Goal: Task Accomplishment & Management: Complete application form

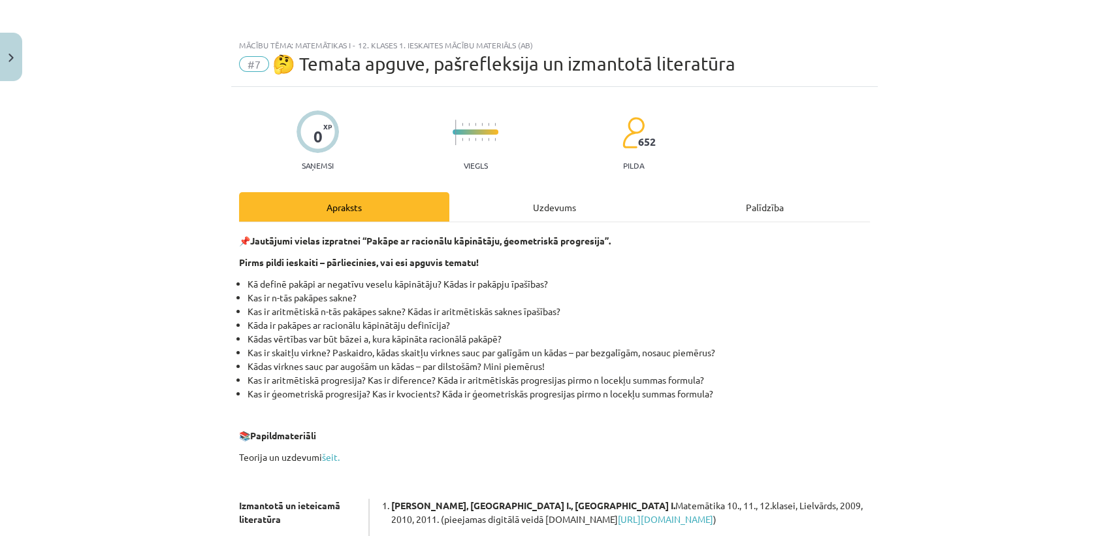
scroll to position [32, 0]
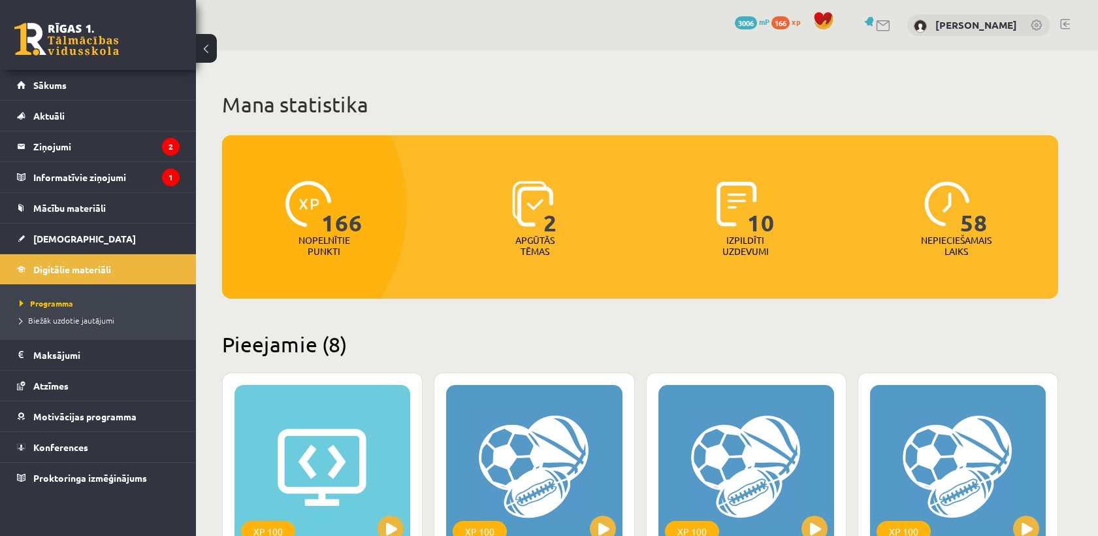
scroll to position [1174, 0]
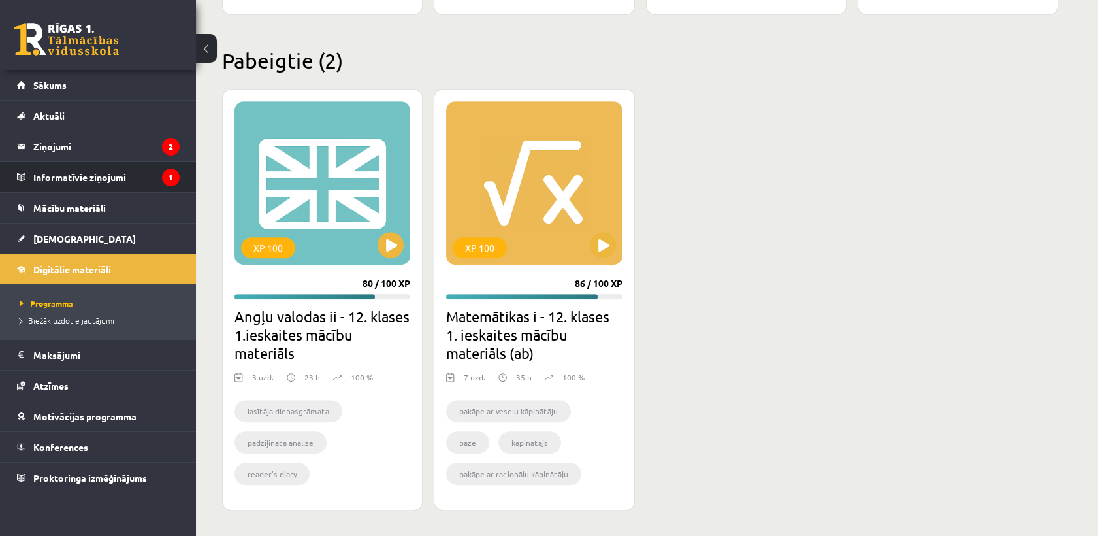
click at [105, 173] on legend "Informatīvie ziņojumi 1" at bounding box center [106, 177] width 146 height 30
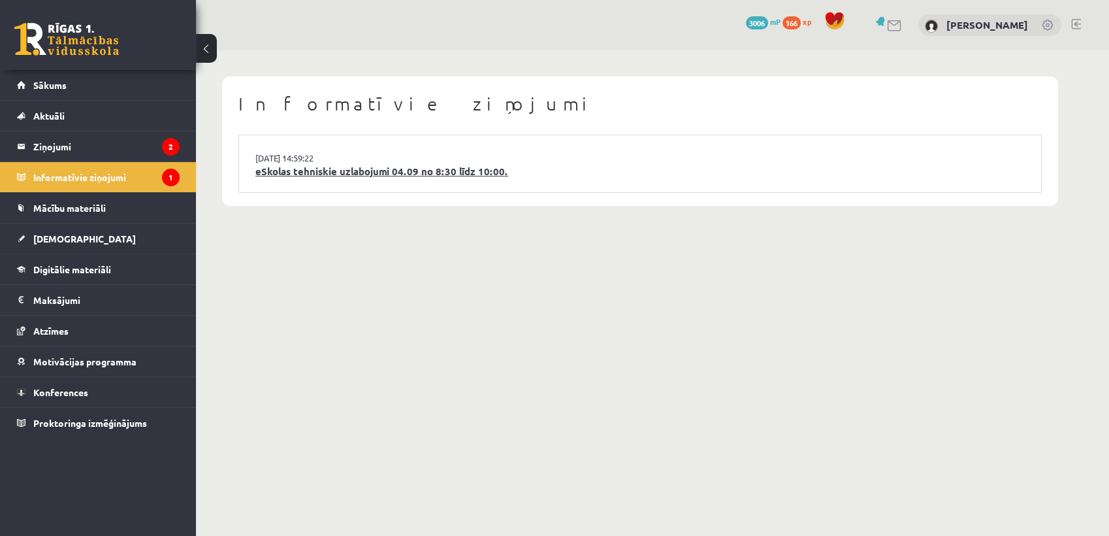
click at [287, 170] on link "eSkolas tehniskie uzlabojumi 04.09 no 8:30 līdz 10:00." at bounding box center [639, 171] width 769 height 15
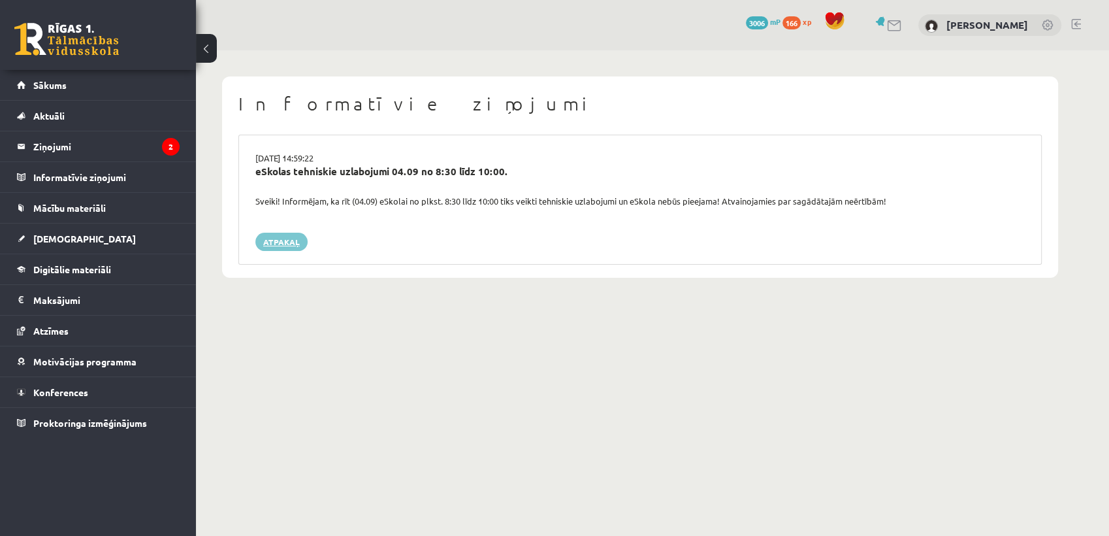
click at [293, 238] on link "Atpakaļ" at bounding box center [281, 242] width 52 height 18
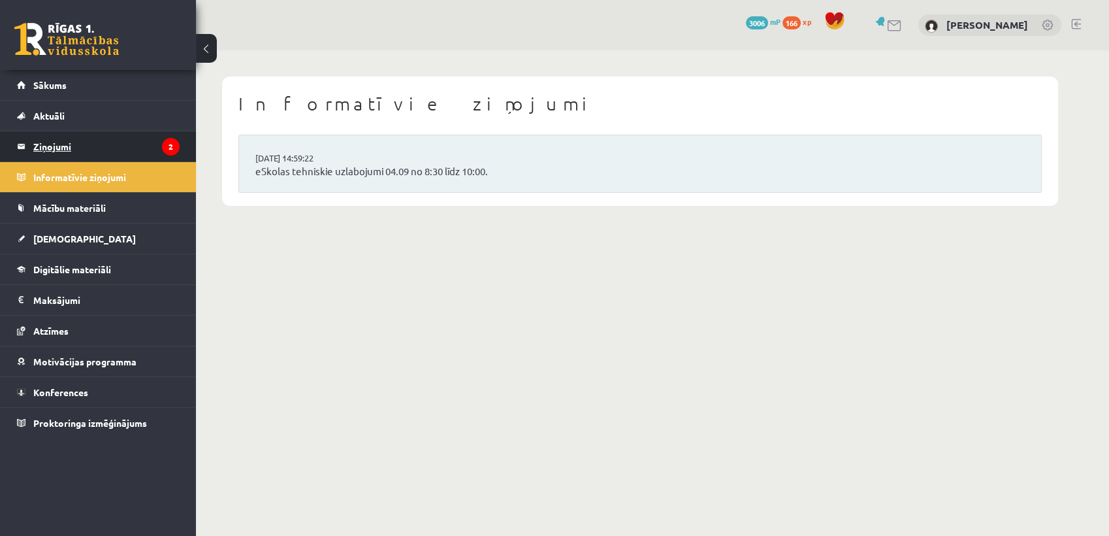
click at [149, 143] on legend "Ziņojumi 2" at bounding box center [106, 146] width 146 height 30
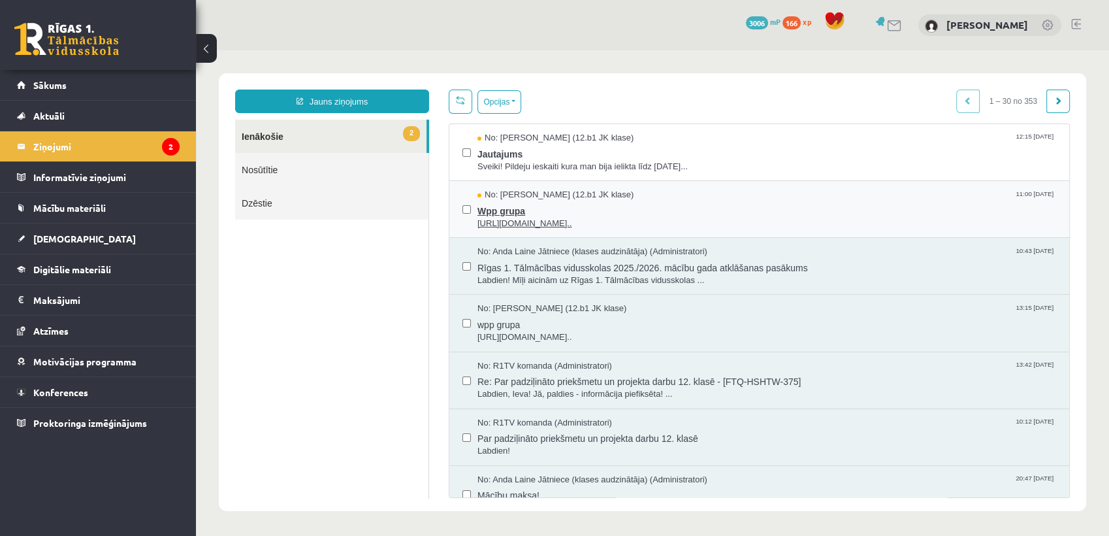
click at [511, 206] on span "Wpp grupa" at bounding box center [766, 209] width 579 height 16
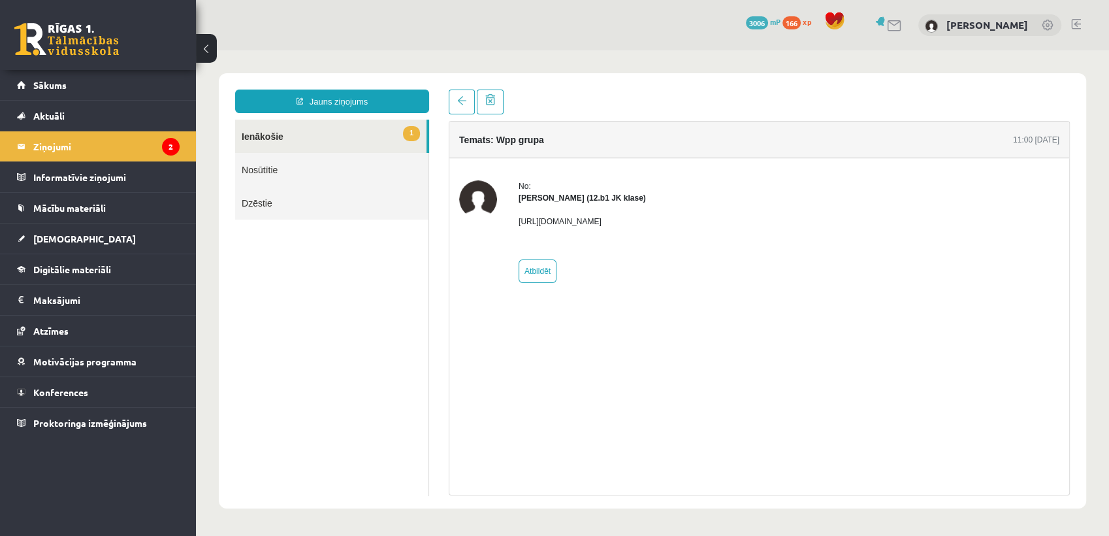
click at [283, 139] on link "1 Ienākošie" at bounding box center [330, 136] width 191 height 33
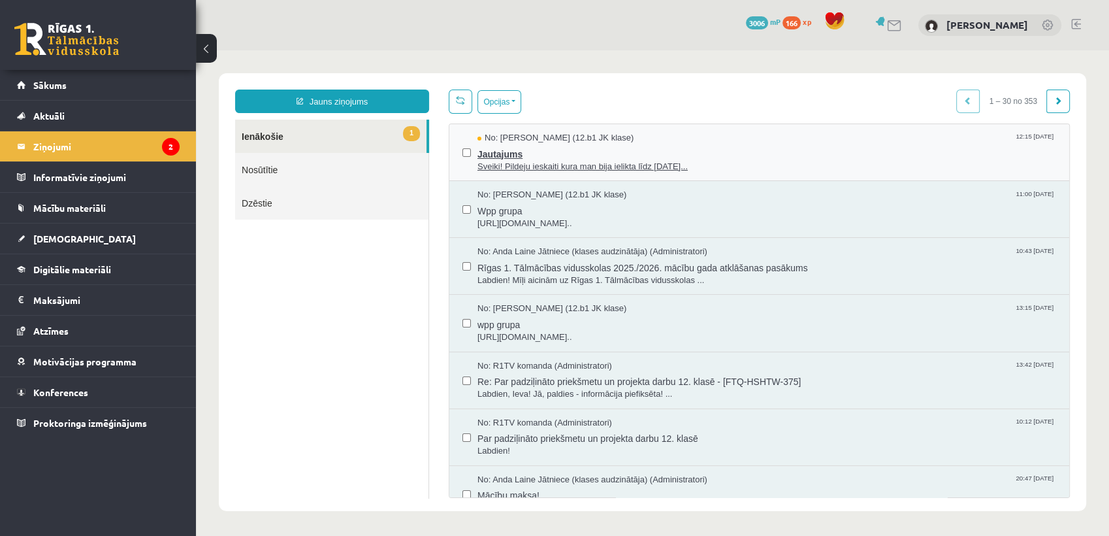
click at [562, 152] on span "Jautajums" at bounding box center [766, 152] width 579 height 16
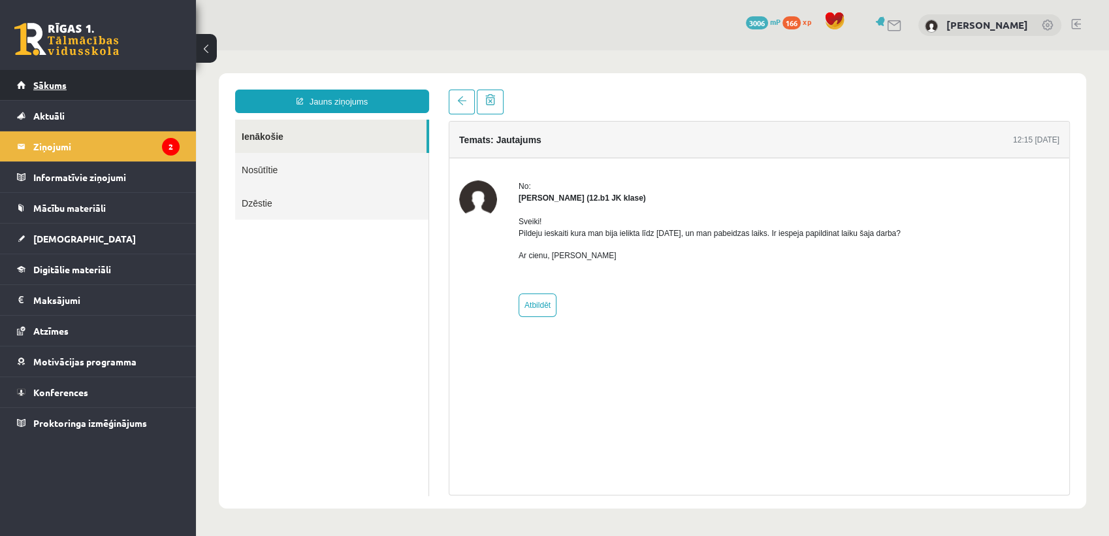
click at [143, 95] on link "Sākums" at bounding box center [98, 85] width 163 height 30
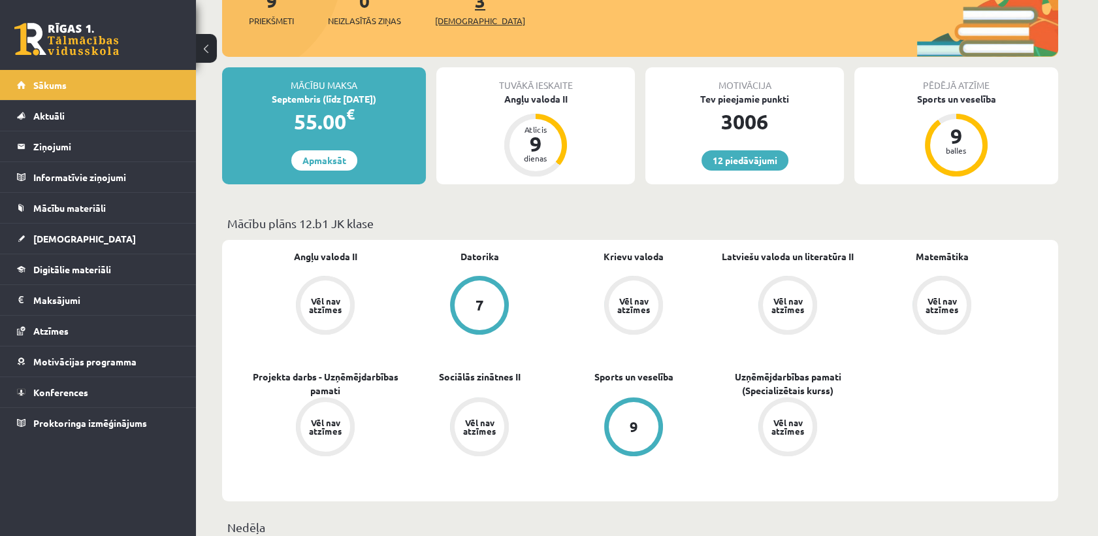
scroll to position [176, 0]
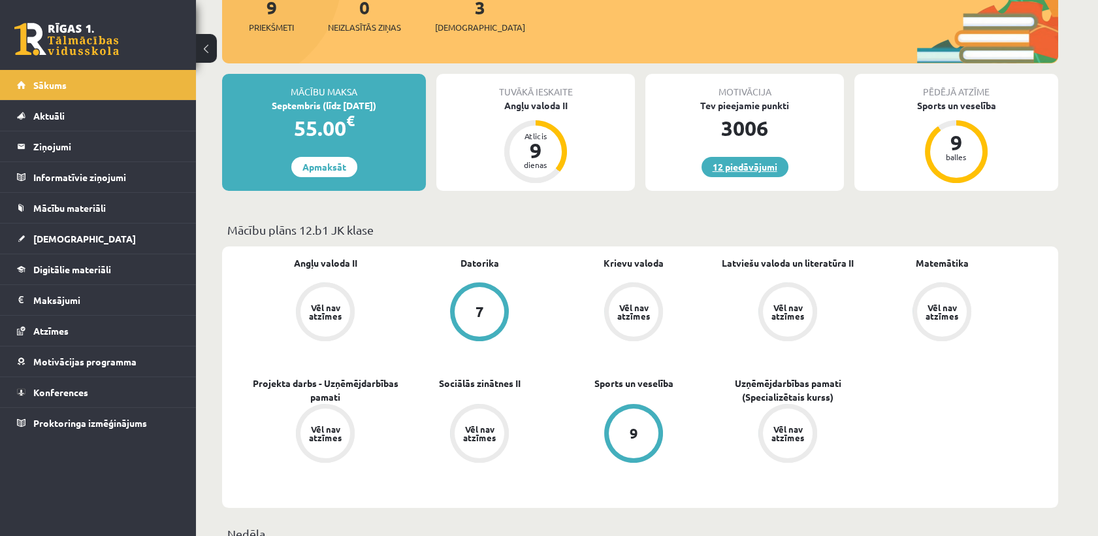
click at [760, 167] on link "12 piedāvājumi" at bounding box center [745, 167] width 87 height 20
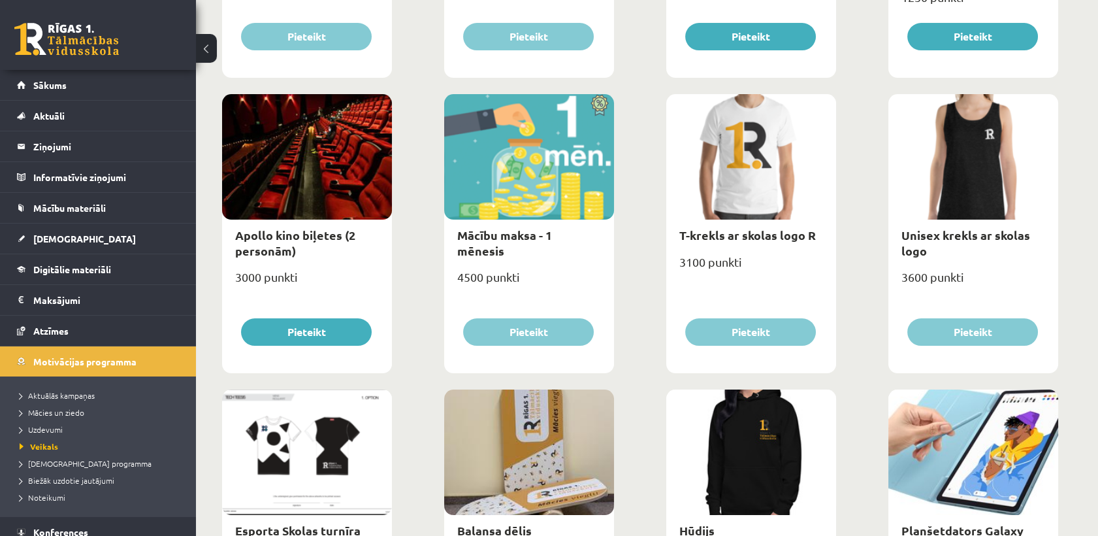
scroll to position [415, 0]
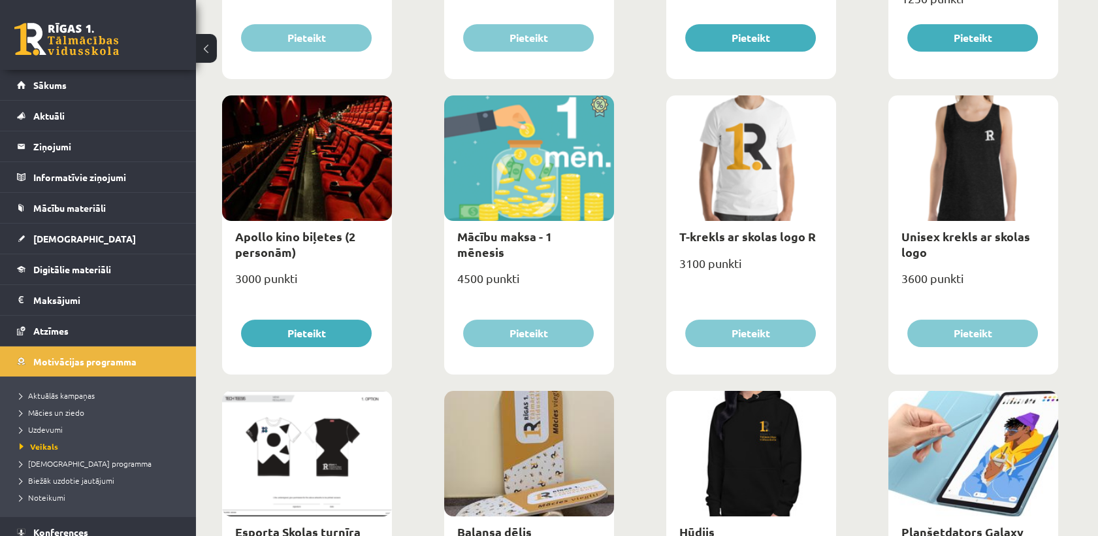
click at [293, 173] on div at bounding box center [307, 157] width 170 height 125
click at [267, 250] on link "Apollo kino biļetes (2 personām)" at bounding box center [295, 244] width 120 height 30
type input "*"
select select "**********"
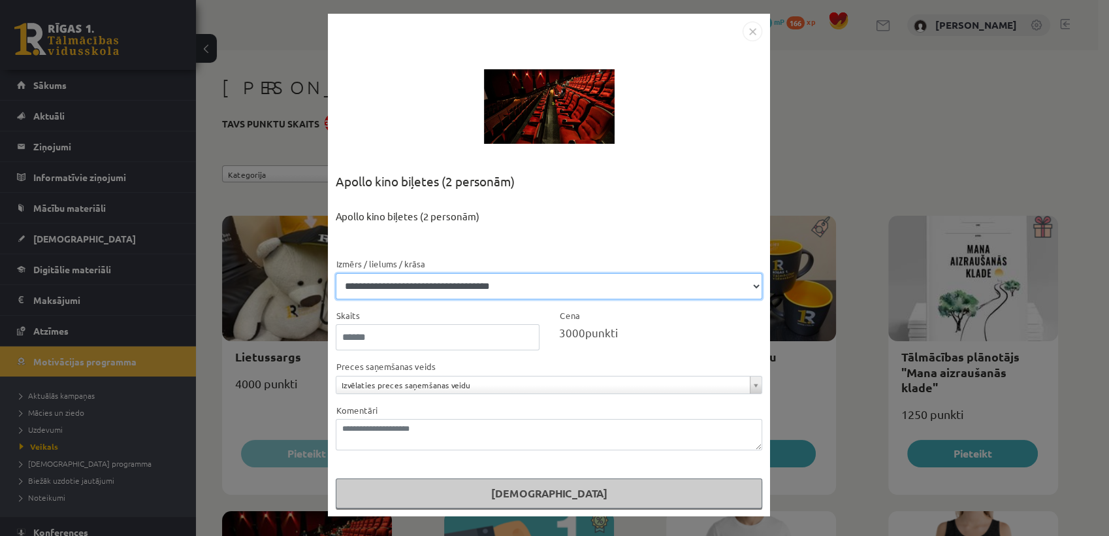
click at [474, 285] on select "**********" at bounding box center [549, 286] width 427 height 26
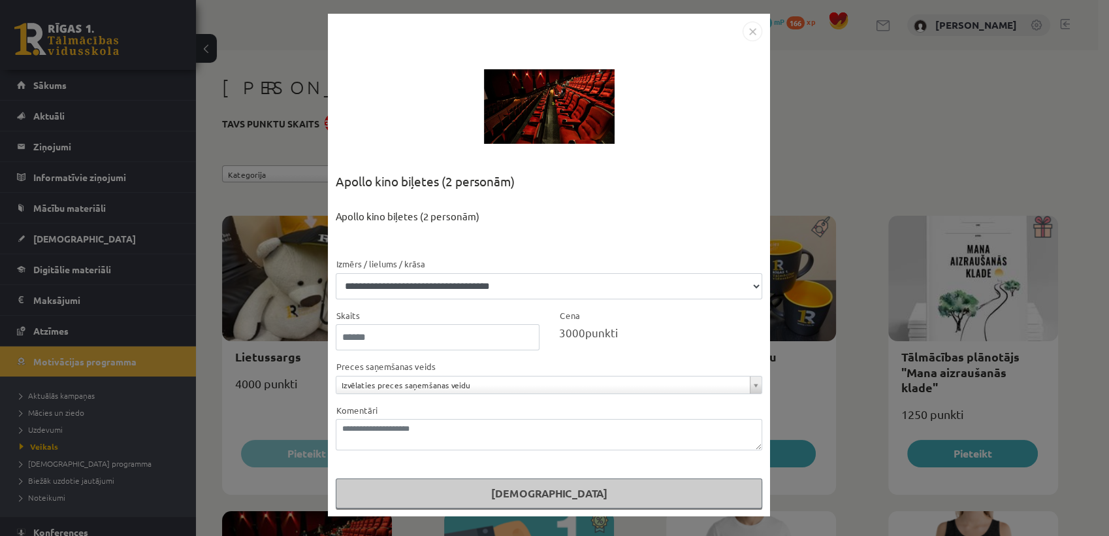
click at [752, 35] on img "Close" at bounding box center [753, 32] width 20 height 20
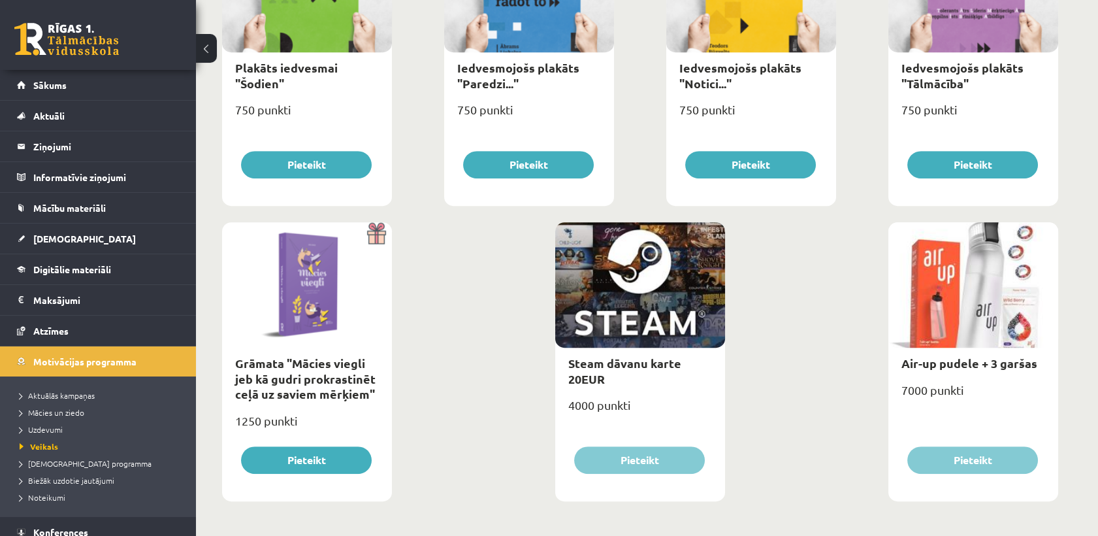
scroll to position [1470, 0]
click at [585, 363] on link "Steam dāvanu karte 20EUR" at bounding box center [624, 370] width 113 height 30
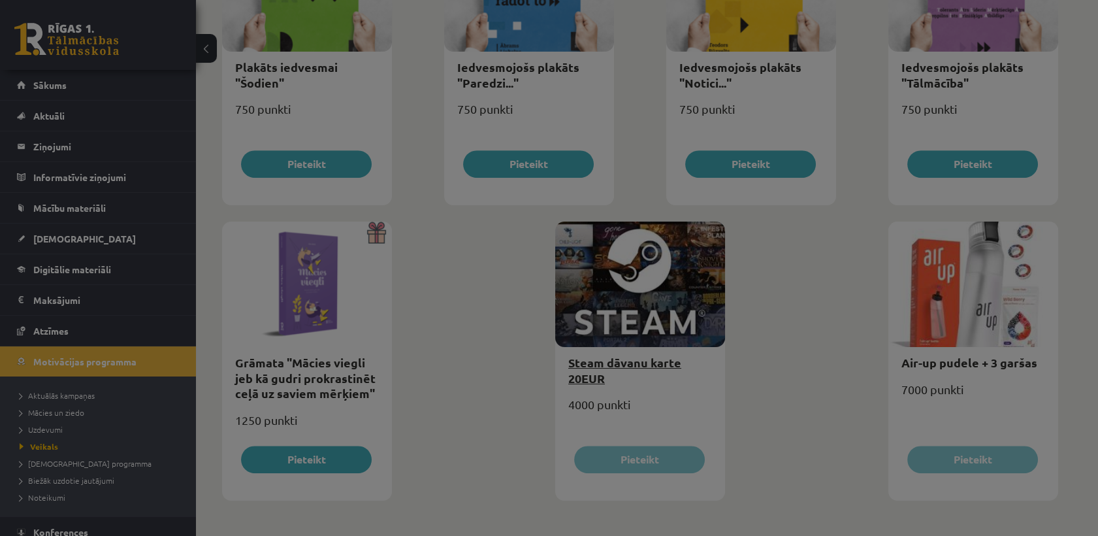
scroll to position [0, 0]
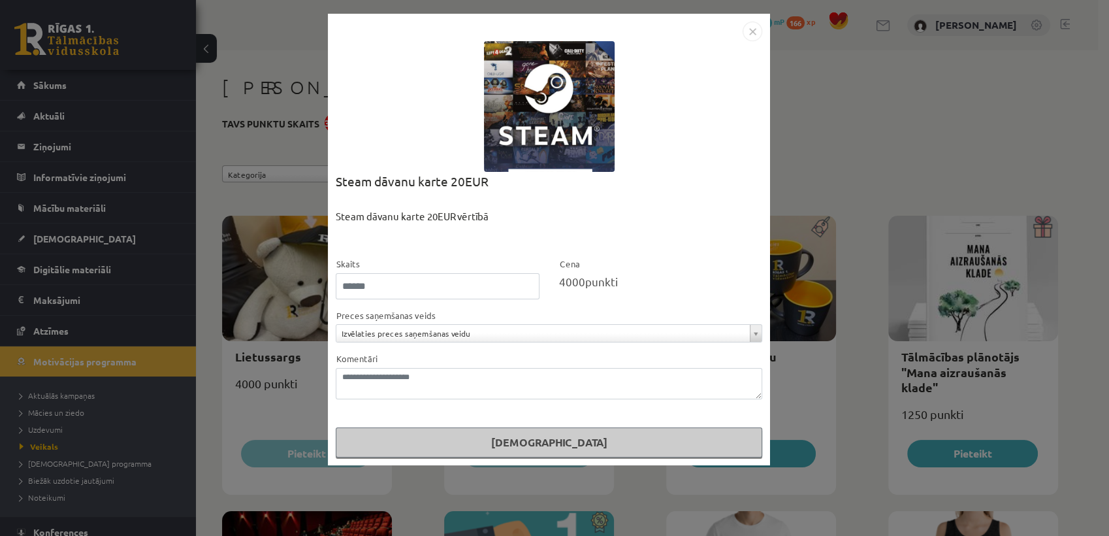
click at [752, 31] on img "Close" at bounding box center [753, 32] width 20 height 20
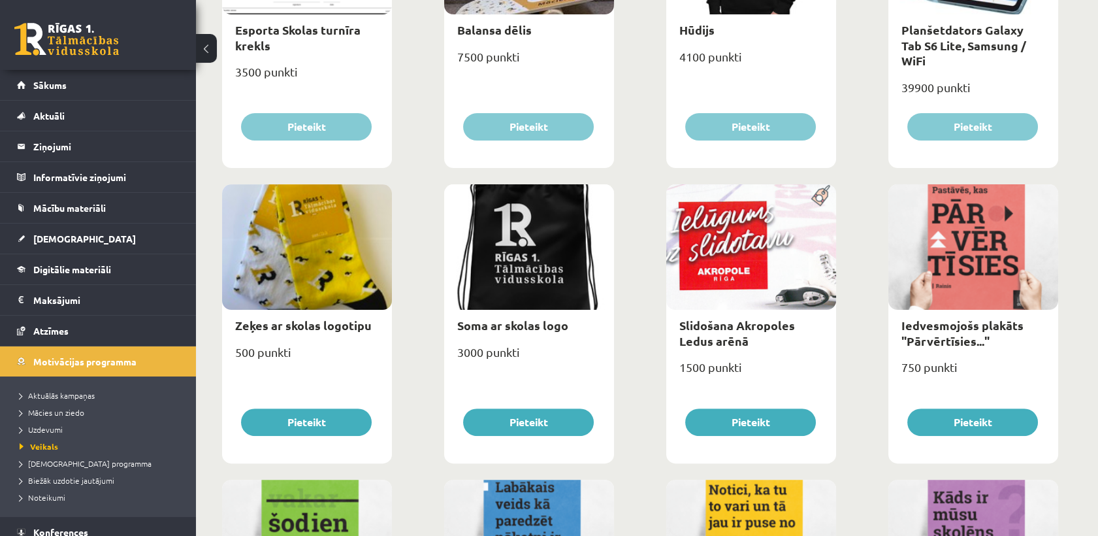
scroll to position [918, 0]
click at [734, 329] on link "Slidošana Akropoles Ledus arēnā" at bounding box center [737, 332] width 116 height 30
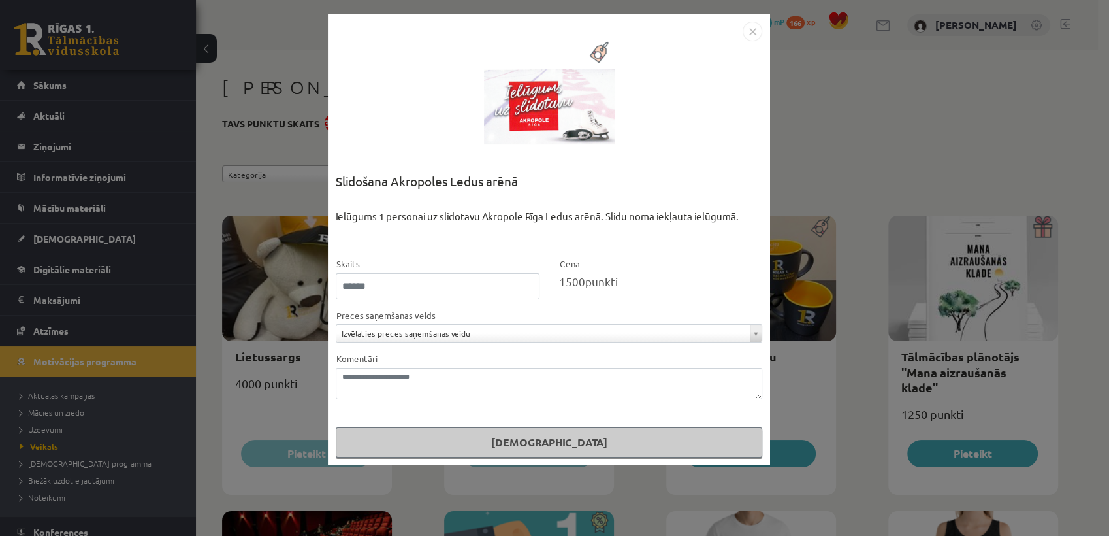
click at [751, 29] on img "Close" at bounding box center [753, 32] width 20 height 20
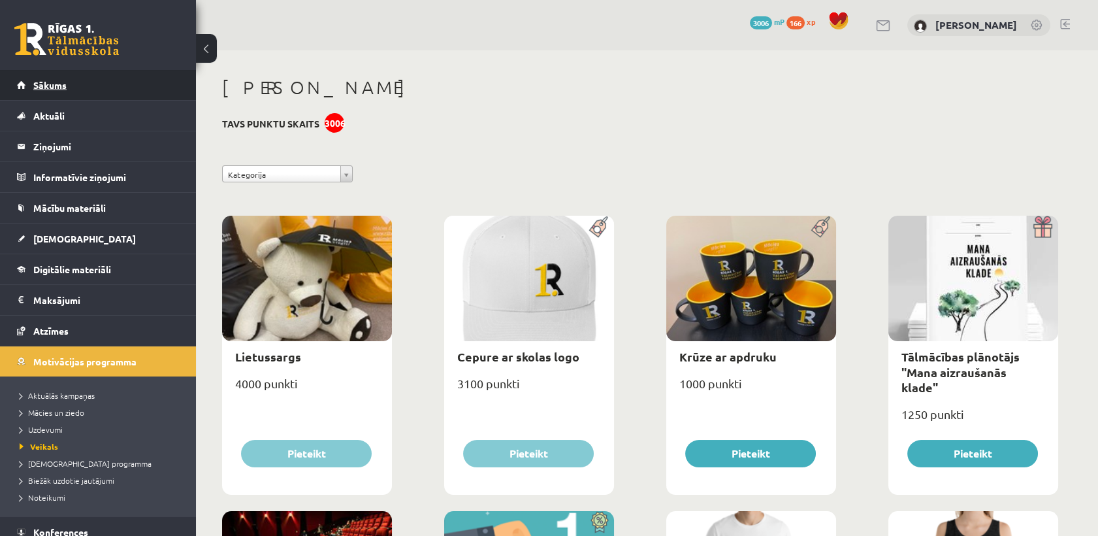
click at [29, 84] on link "Sākums" at bounding box center [98, 85] width 163 height 30
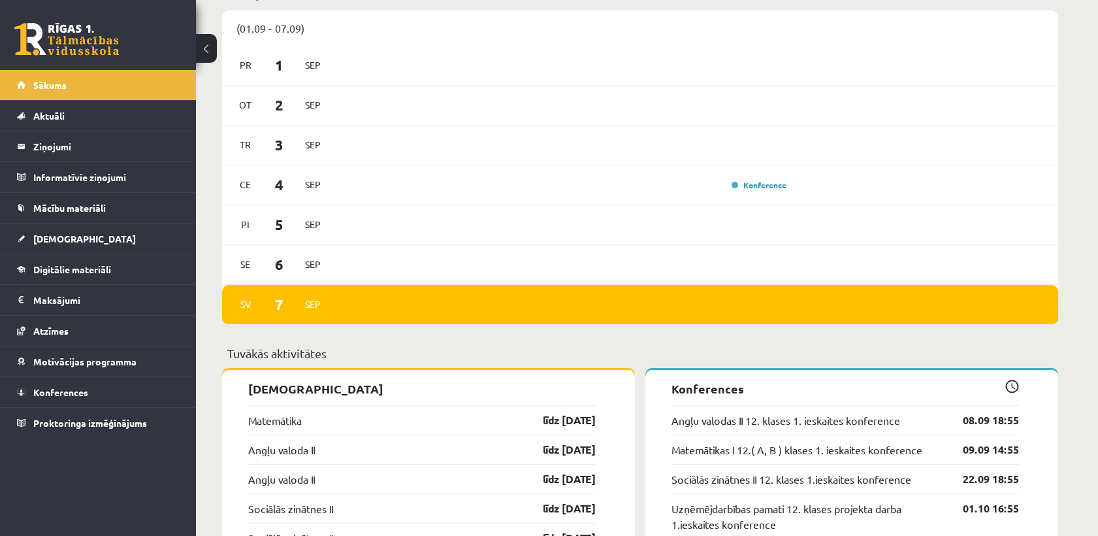
scroll to position [711, 0]
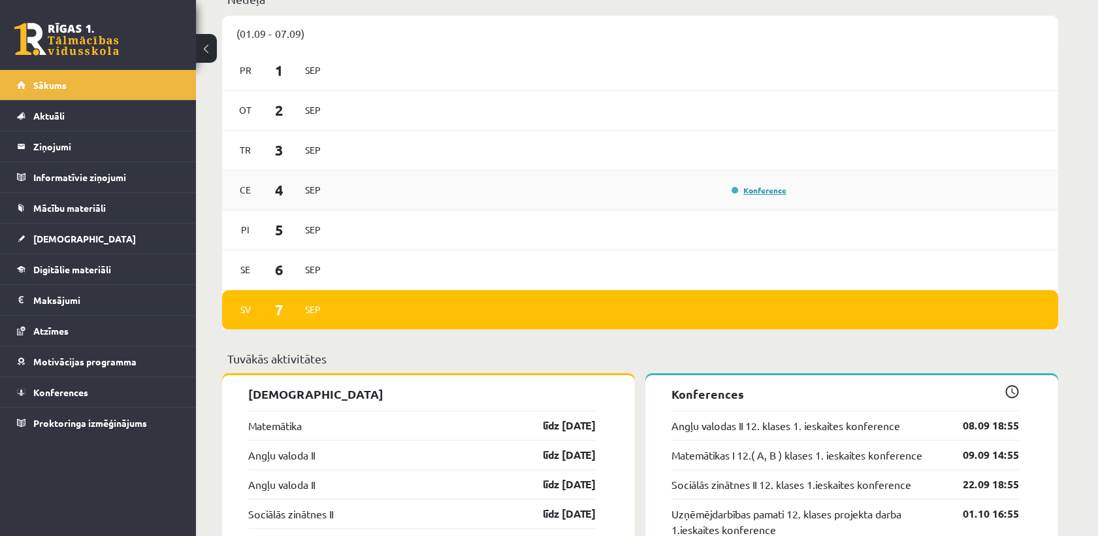
click at [767, 190] on link "Konference" at bounding box center [759, 190] width 55 height 10
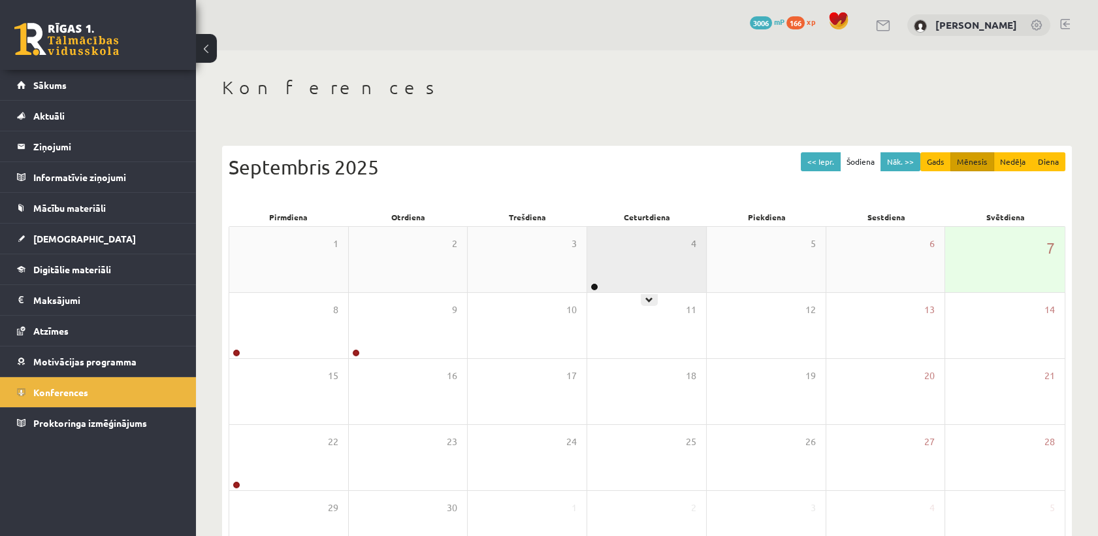
click at [645, 268] on div "4" at bounding box center [646, 259] width 119 height 65
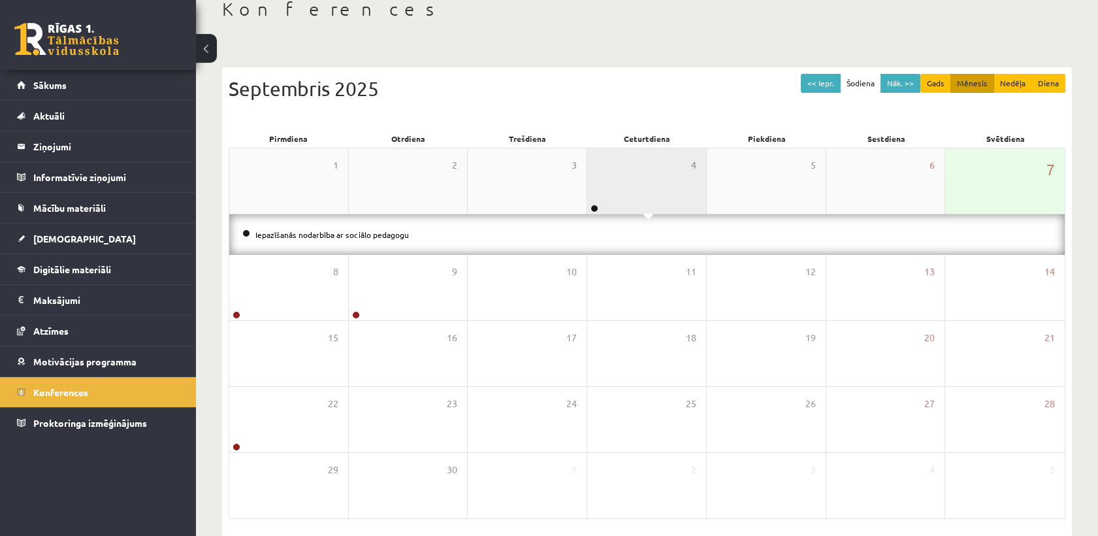
scroll to position [82, 0]
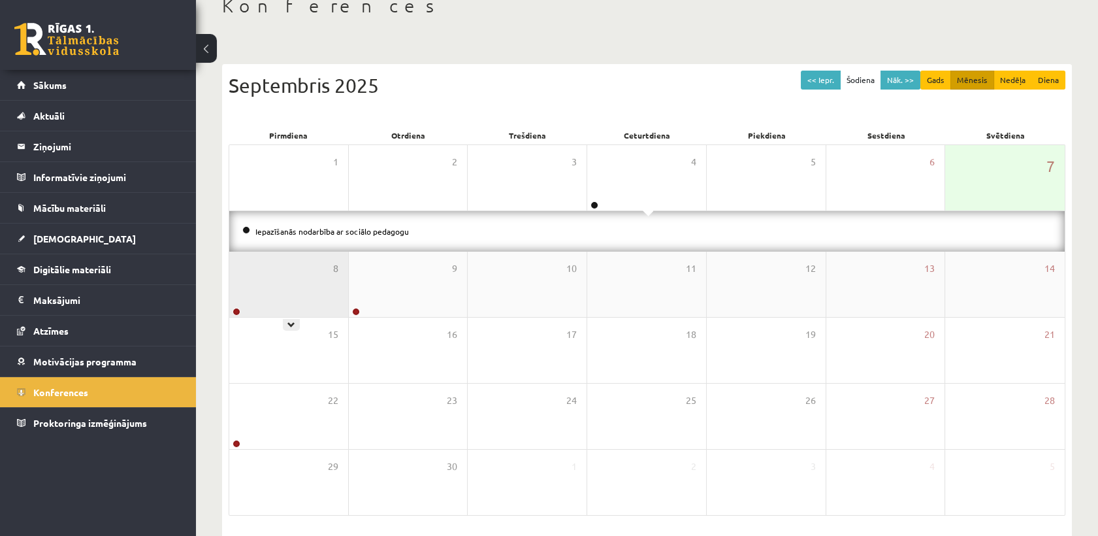
click at [250, 267] on div "8" at bounding box center [288, 283] width 119 height 65
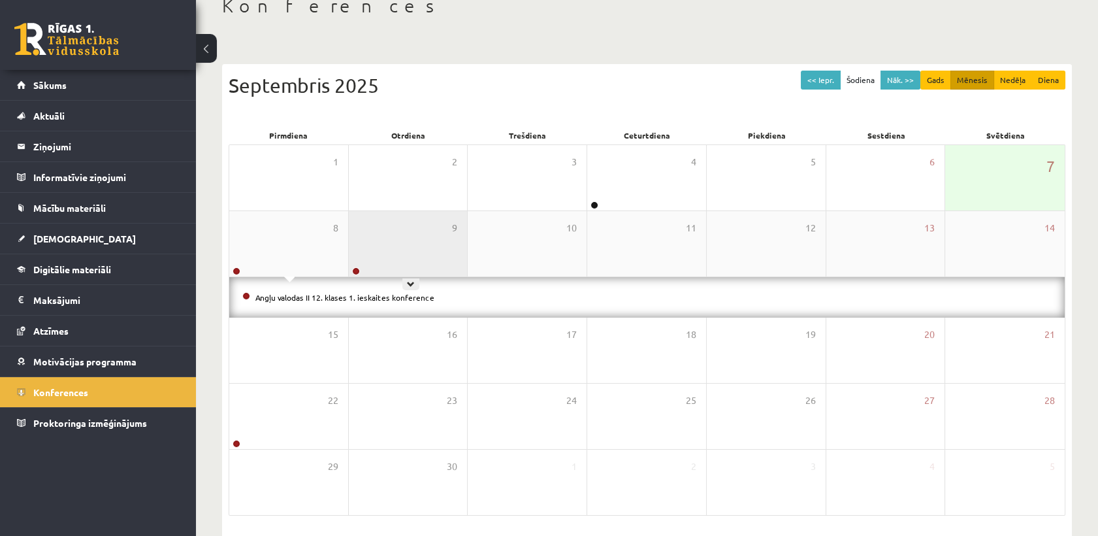
click at [400, 265] on div "9" at bounding box center [408, 243] width 119 height 65
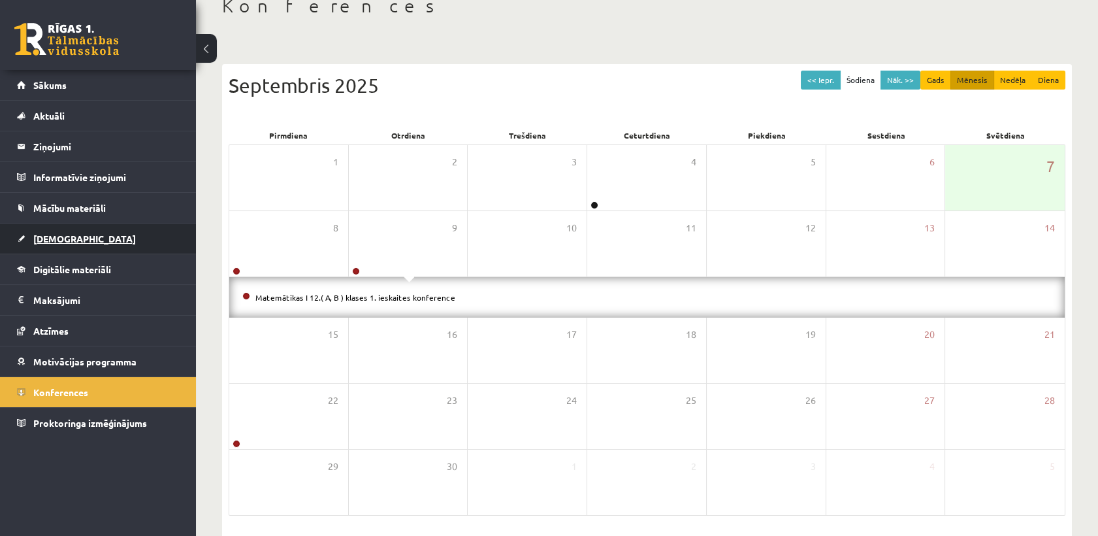
click at [46, 244] on link "[DEMOGRAPHIC_DATA]" at bounding box center [98, 238] width 163 height 30
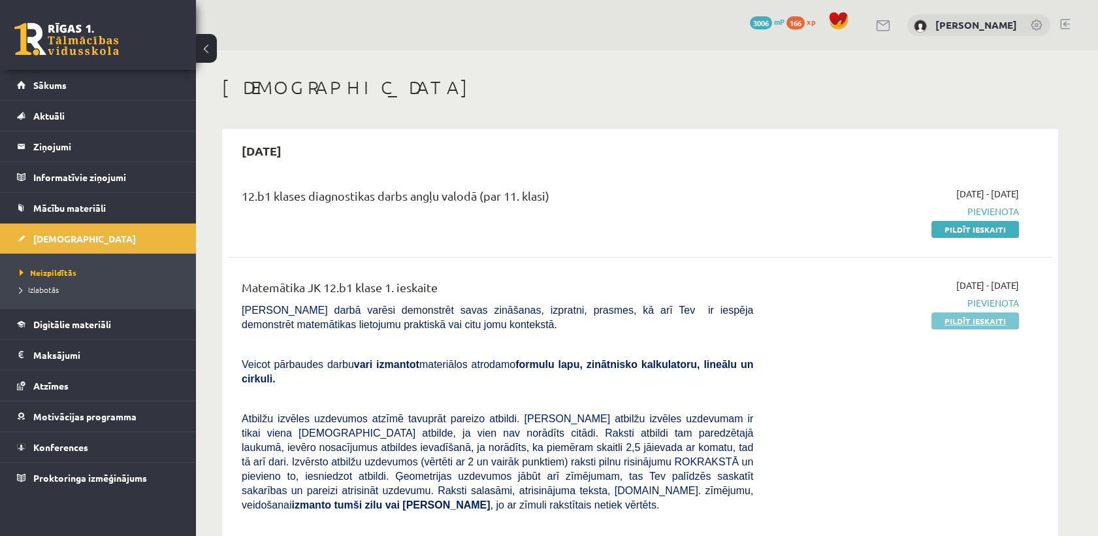
click at [963, 325] on link "Pildīt ieskaiti" at bounding box center [975, 320] width 88 height 17
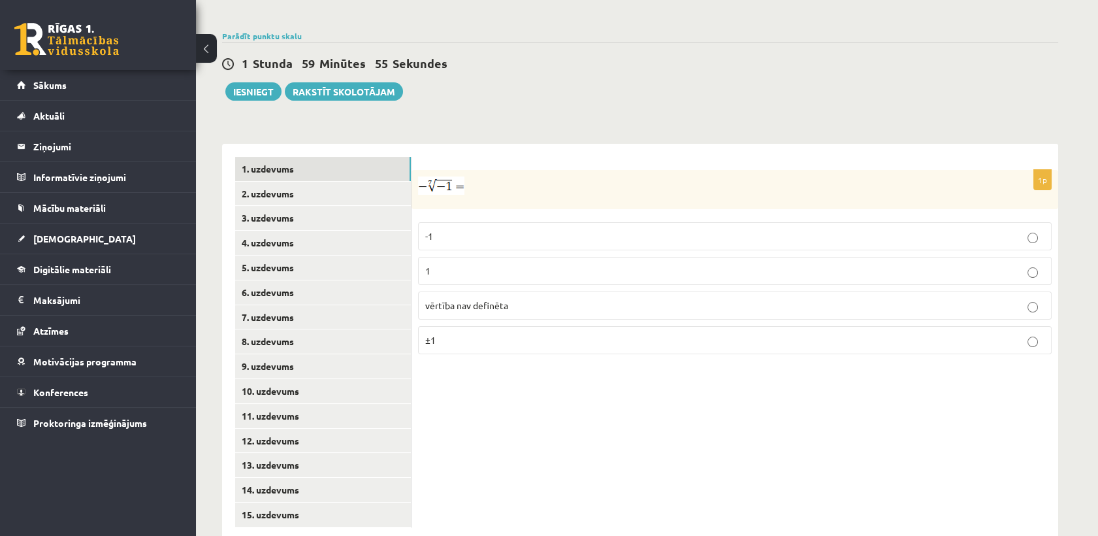
scroll to position [424, 0]
click at [520, 298] on p "vērtība nav definēta" at bounding box center [734, 305] width 619 height 14
click at [520, 256] on label "1" at bounding box center [735, 270] width 634 height 28
click at [387, 181] on link "2. uzdevums" at bounding box center [323, 193] width 176 height 24
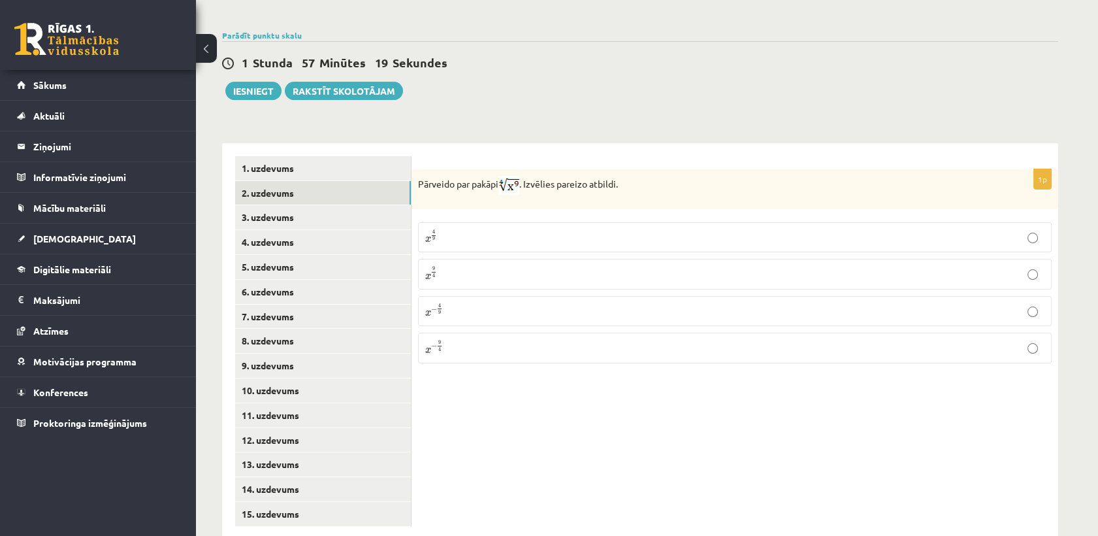
click at [481, 266] on p "x 9 4 x 9 4" at bounding box center [734, 274] width 619 height 16
click at [330, 205] on link "3. uzdevums" at bounding box center [323, 217] width 176 height 24
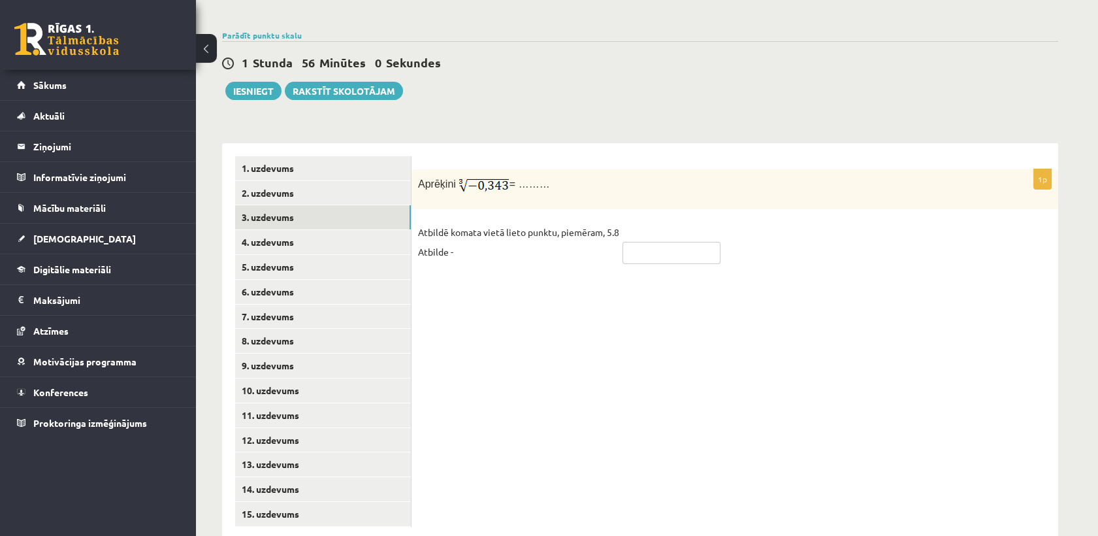
click at [637, 242] on input "text" at bounding box center [672, 253] width 98 height 22
type input "****"
click at [330, 230] on link "4. uzdevums" at bounding box center [323, 242] width 176 height 24
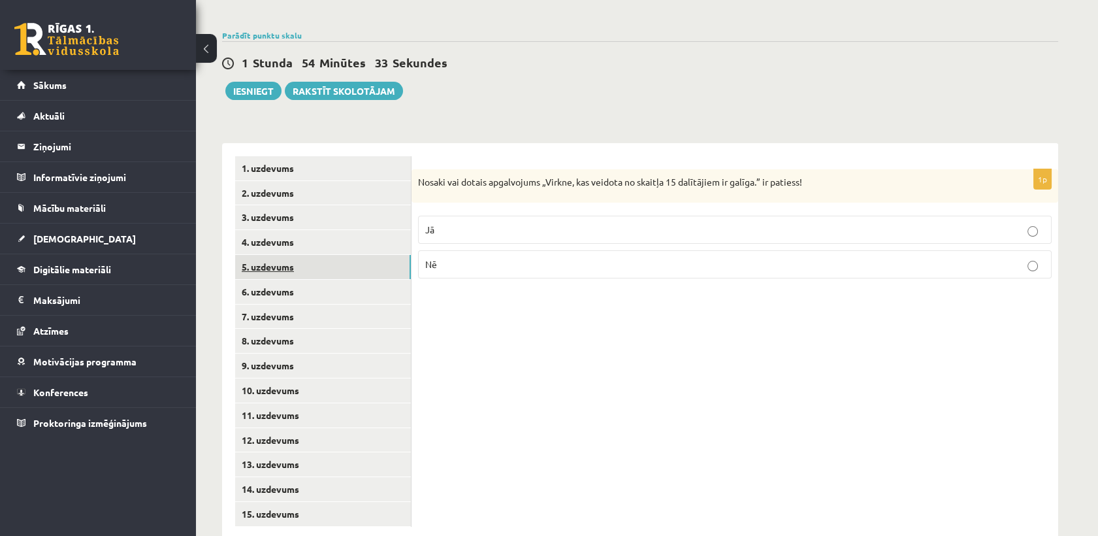
click at [335, 255] on link "5. uzdevums" at bounding box center [323, 267] width 176 height 24
click at [434, 225] on span "Jā" at bounding box center [429, 231] width 9 height 12
click at [376, 280] on link "6. uzdevums" at bounding box center [323, 292] width 176 height 24
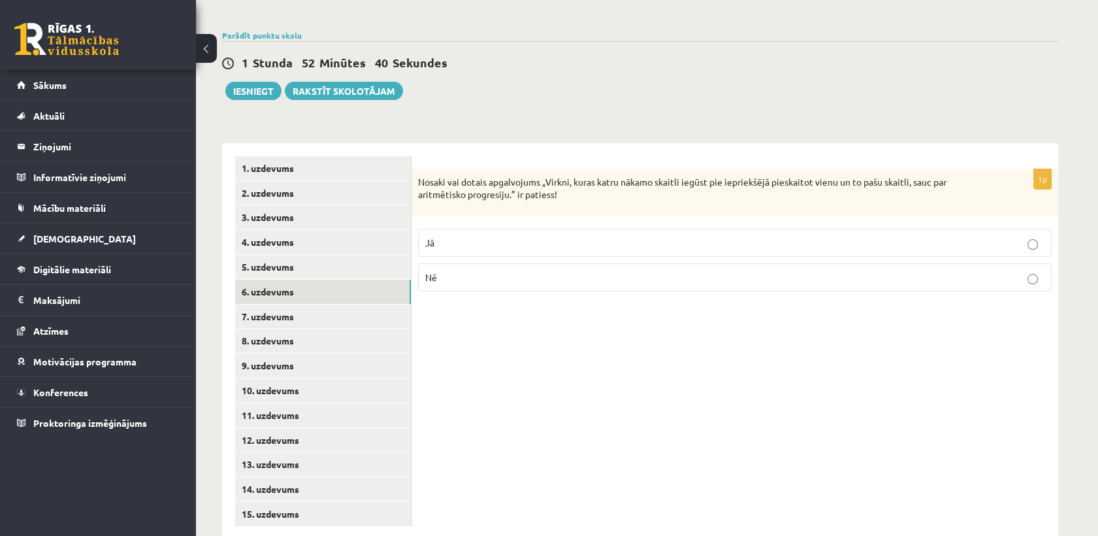
click at [438, 236] on p "Jā" at bounding box center [734, 243] width 619 height 14
click at [345, 304] on link "7. uzdevums" at bounding box center [323, 316] width 176 height 24
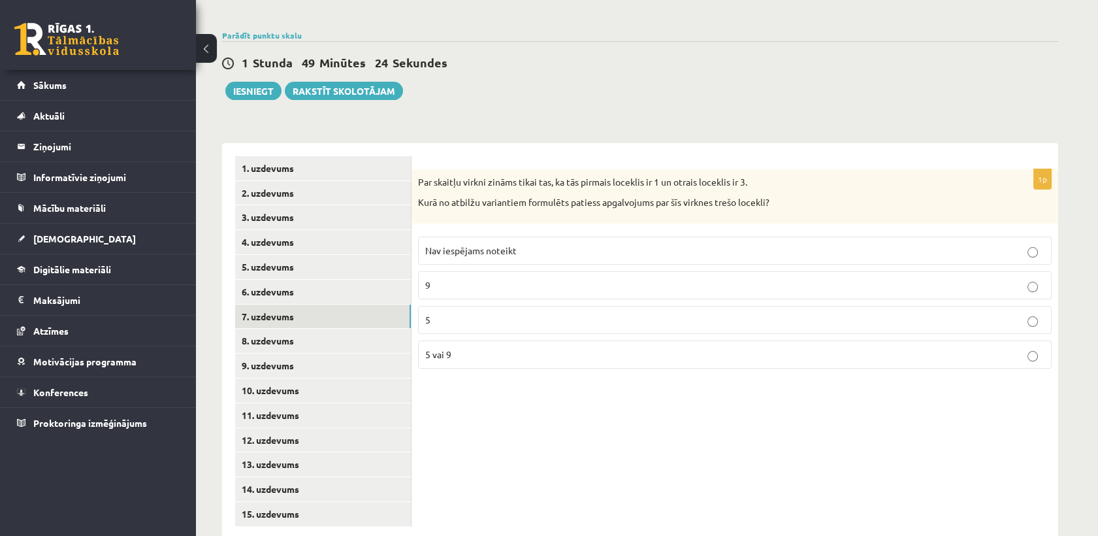
click at [434, 313] on p "5" at bounding box center [734, 320] width 619 height 14
click at [345, 329] on link "8. uzdevums" at bounding box center [323, 341] width 176 height 24
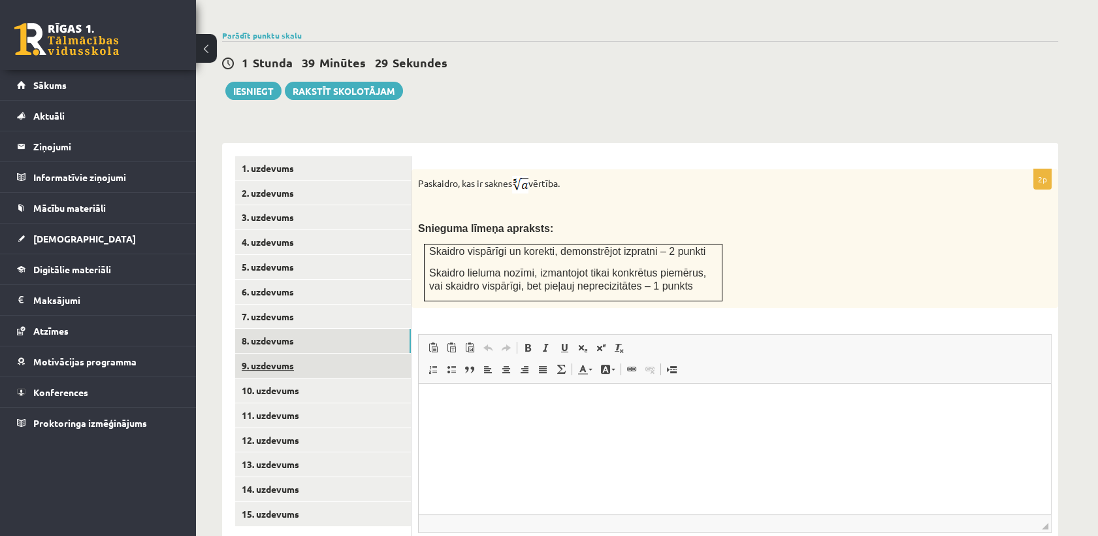
scroll to position [504, 0]
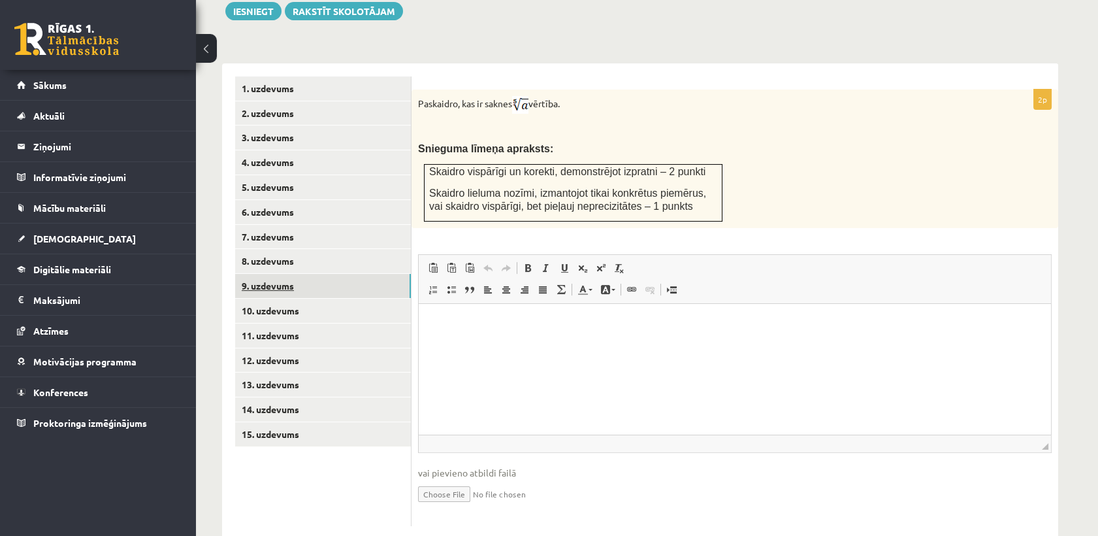
click at [348, 274] on link "9. uzdevums" at bounding box center [323, 286] width 176 height 24
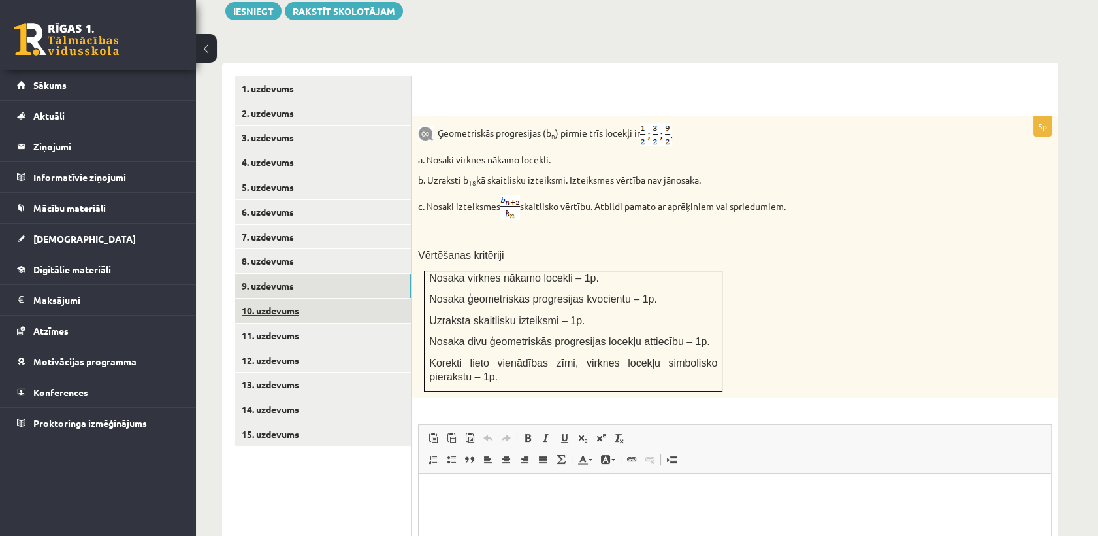
scroll to position [0, 0]
click at [338, 299] on link "10. uzdevums" at bounding box center [323, 311] width 176 height 24
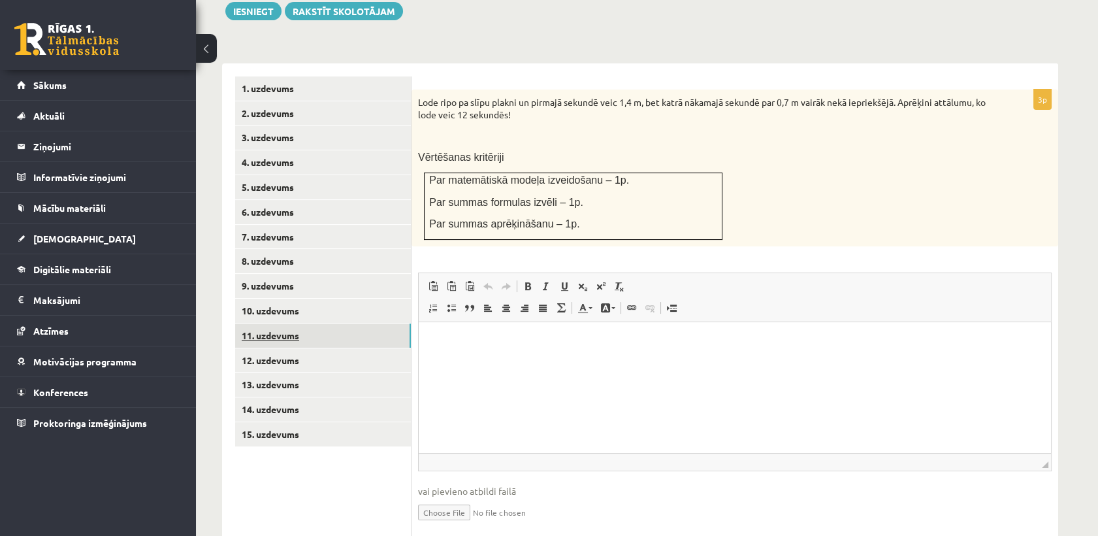
click at [337, 323] on link "11. uzdevums" at bounding box center [323, 335] width 176 height 24
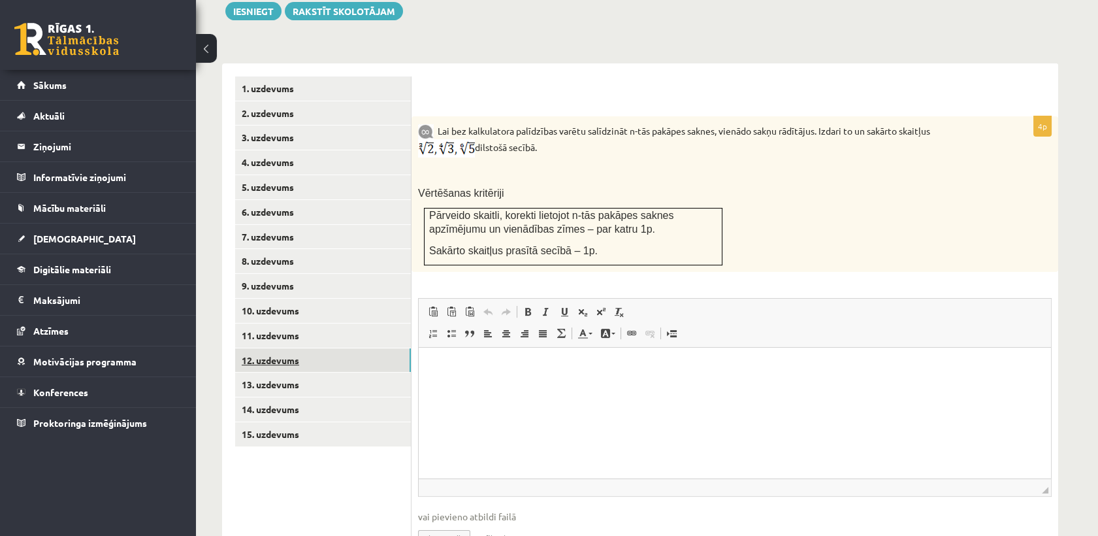
click at [317, 348] on link "12. uzdevums" at bounding box center [323, 360] width 176 height 24
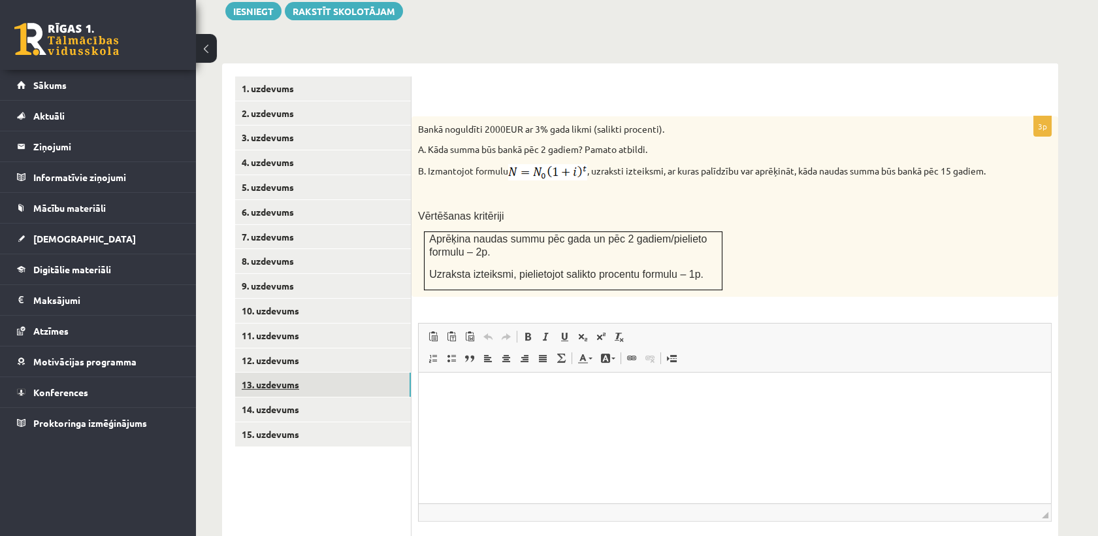
click at [302, 372] on link "13. uzdevums" at bounding box center [323, 384] width 176 height 24
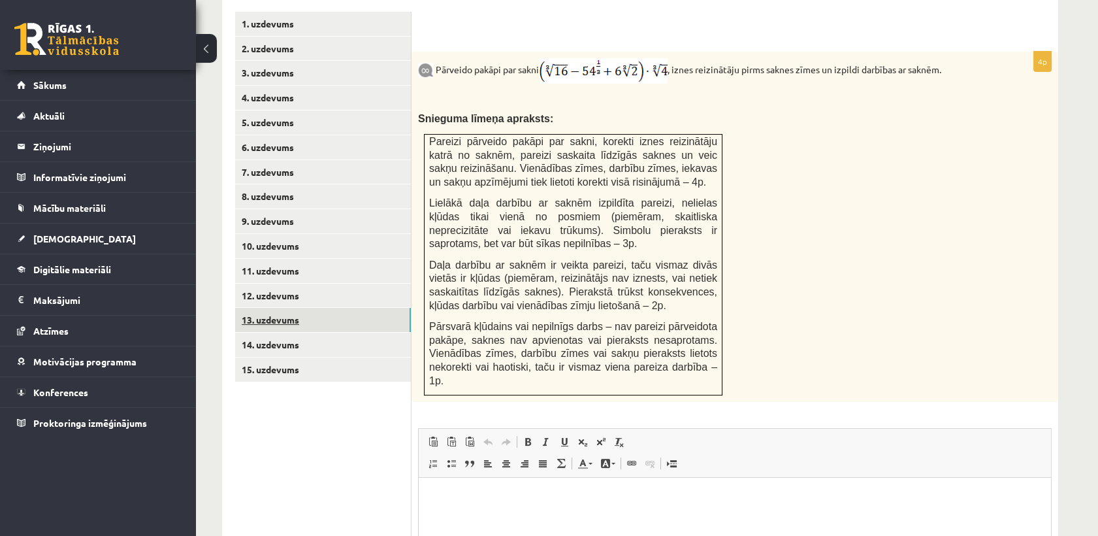
scroll to position [573, 0]
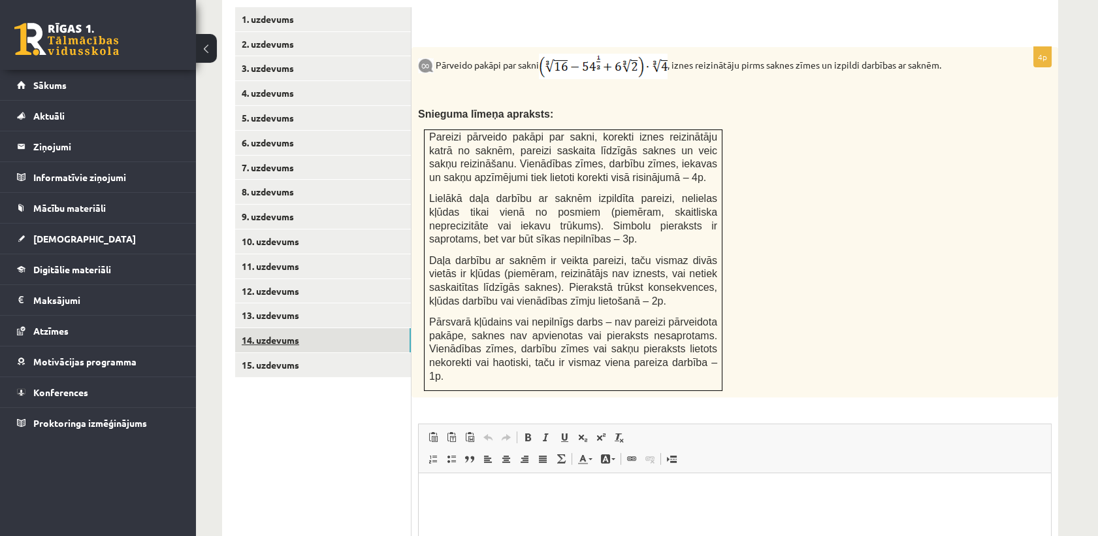
click at [289, 328] on link "14. uzdevums" at bounding box center [323, 340] width 176 height 24
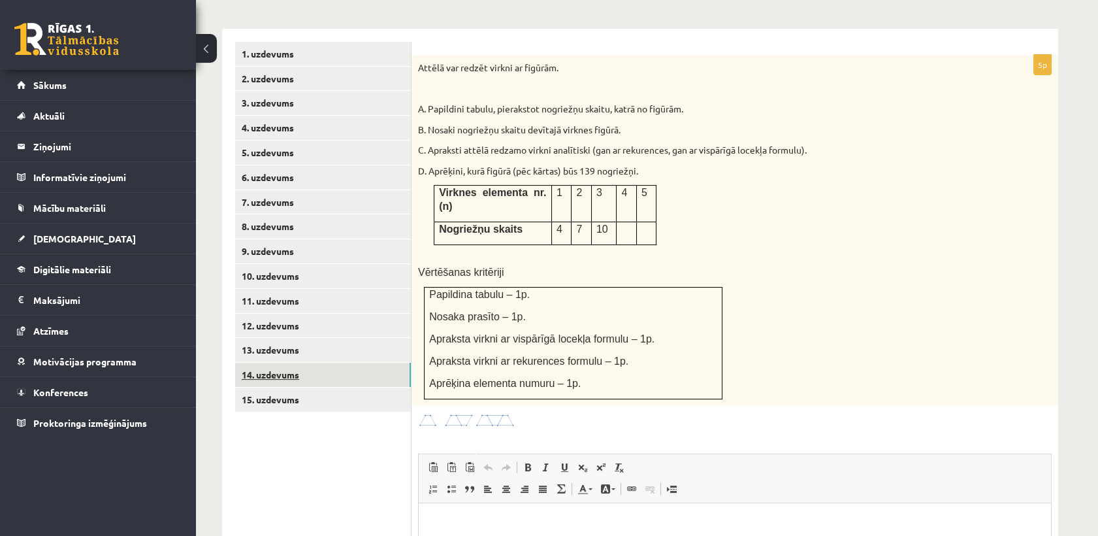
scroll to position [538, 0]
click at [282, 387] on link "15. uzdevums" at bounding box center [323, 399] width 176 height 24
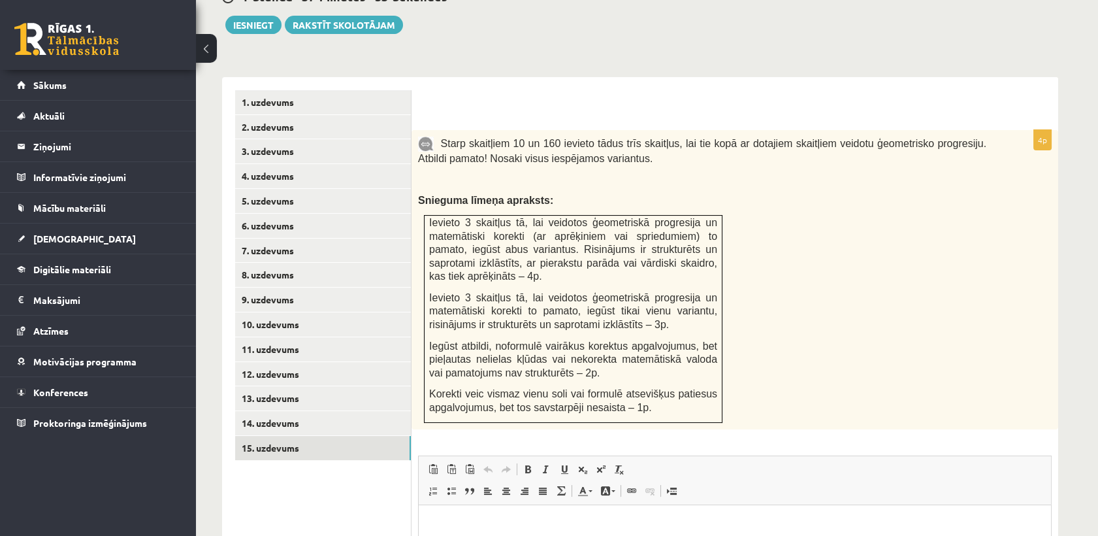
scroll to position [491, 0]
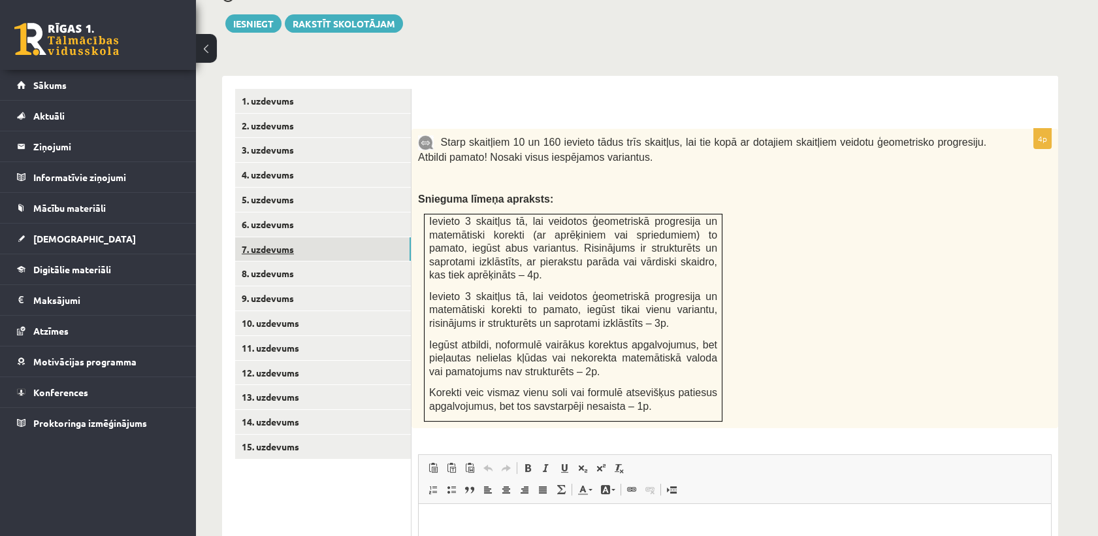
click at [347, 237] on link "7. uzdevums" at bounding box center [323, 249] width 176 height 24
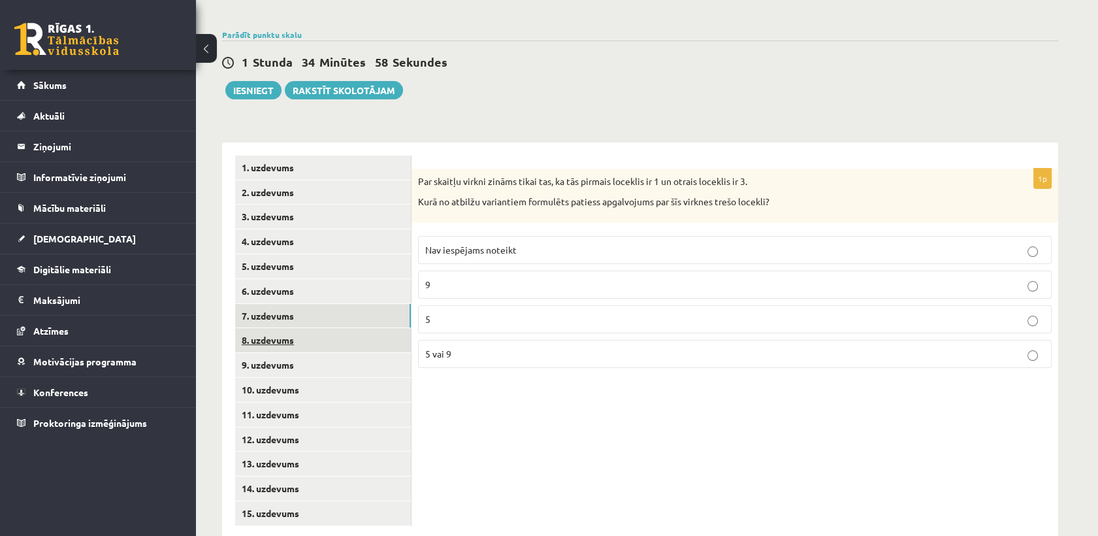
click at [336, 328] on link "8. uzdevums" at bounding box center [323, 340] width 176 height 24
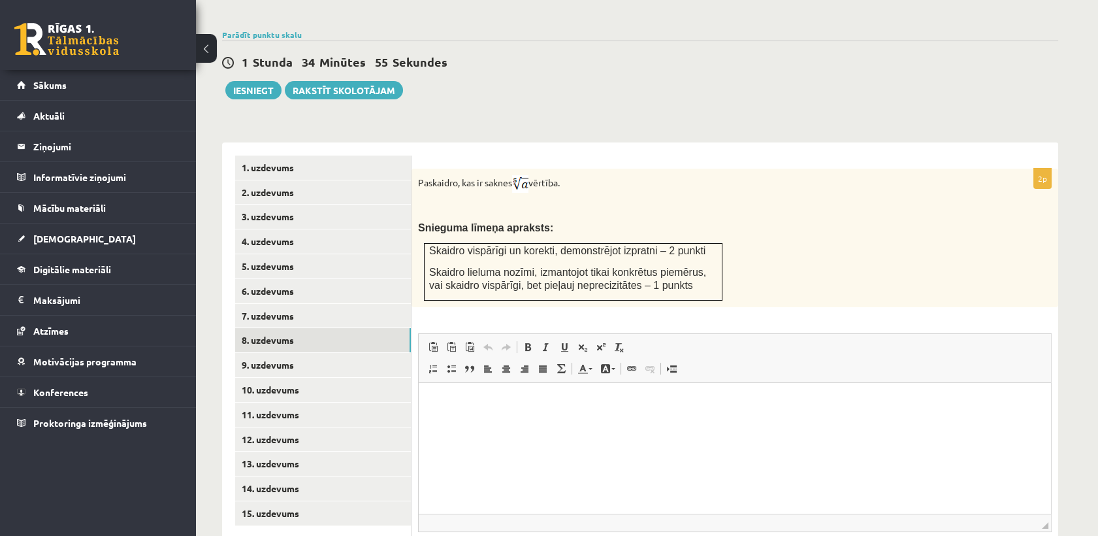
scroll to position [504, 0]
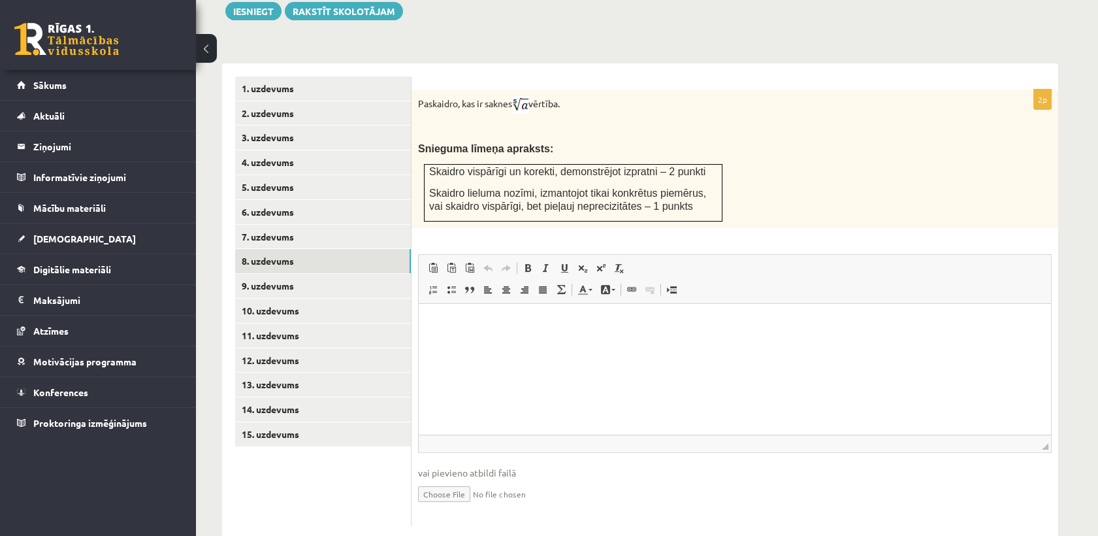
click at [461, 479] on input "file" at bounding box center [735, 492] width 634 height 27
type input "**********"
click at [299, 274] on link "9. uzdevums" at bounding box center [323, 286] width 176 height 24
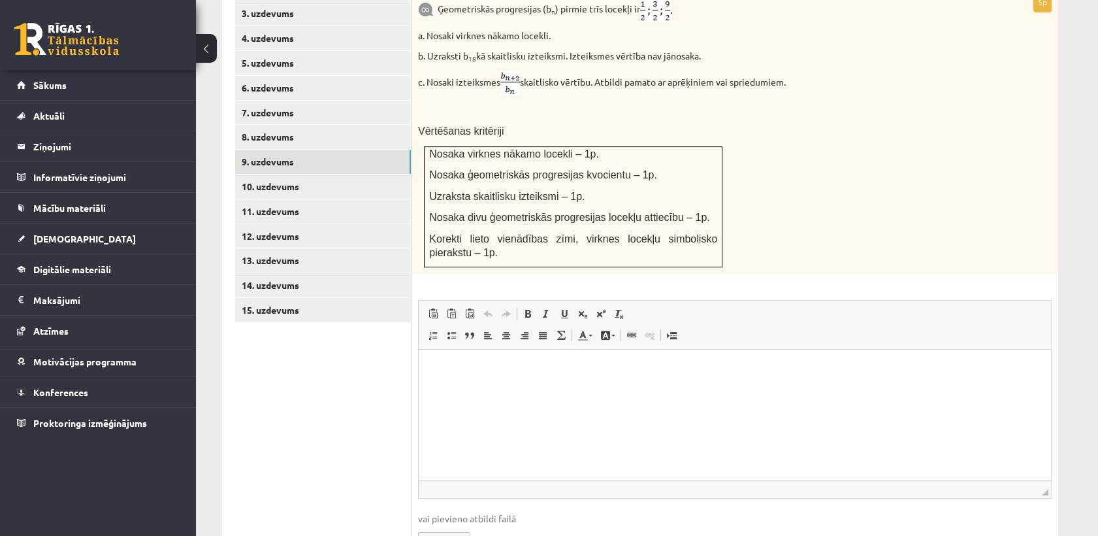
scroll to position [673, 0]
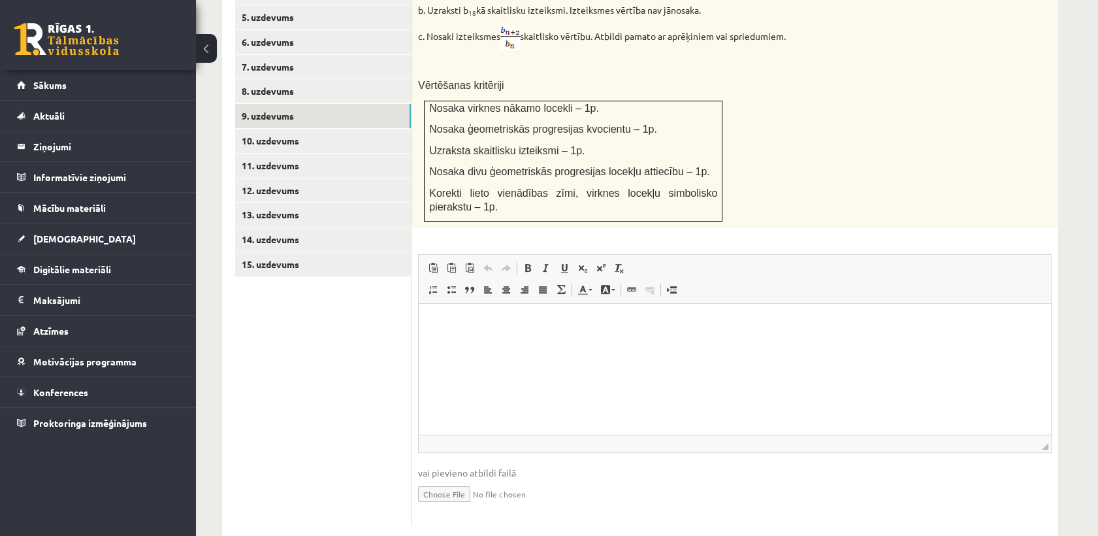
click at [447, 479] on input "file" at bounding box center [735, 492] width 634 height 27
type input "**********"
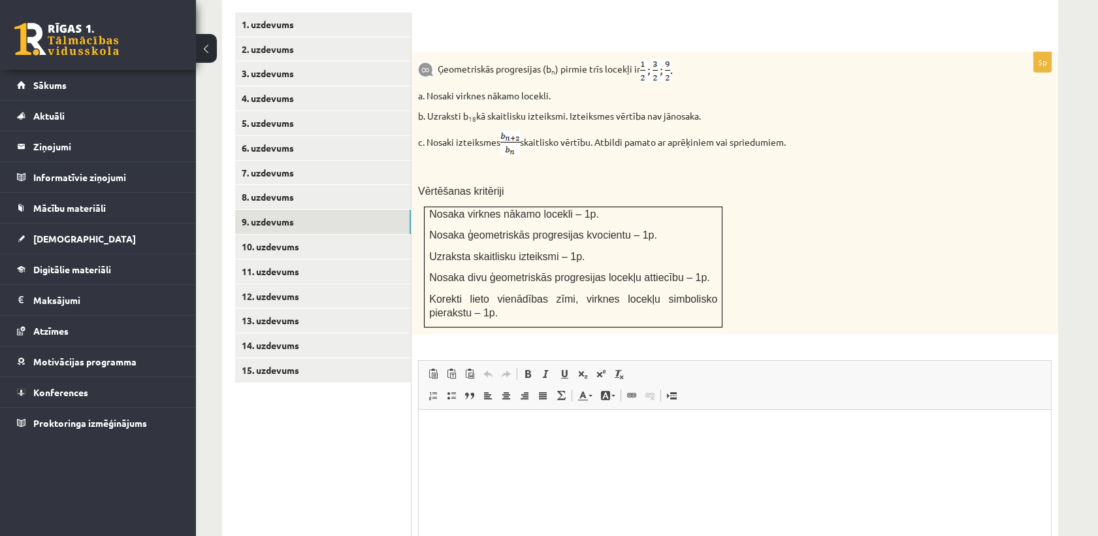
scroll to position [566, 0]
click at [337, 236] on link "10. uzdevums" at bounding box center [323, 248] width 176 height 24
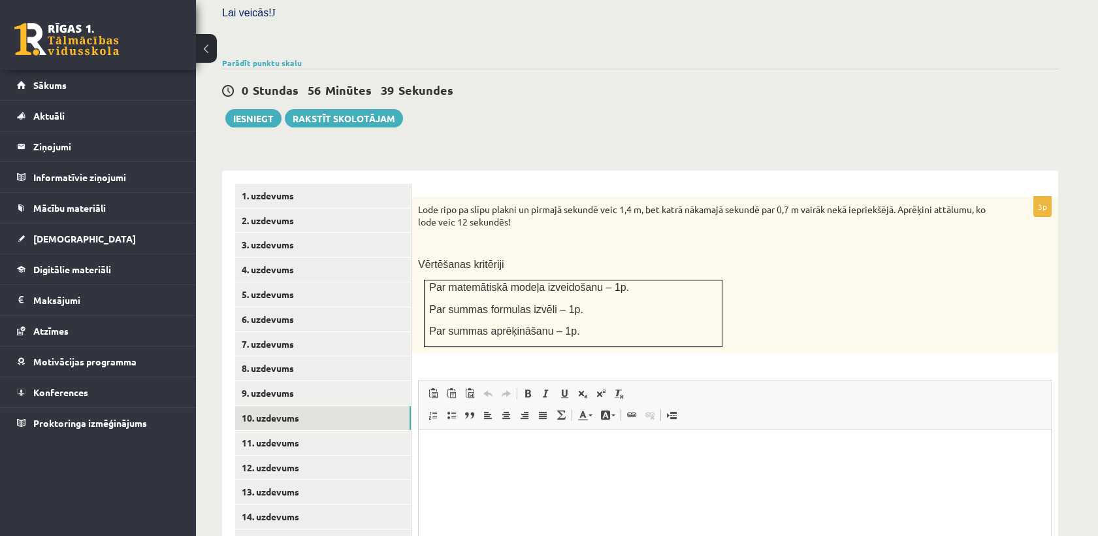
scroll to position [522, 0]
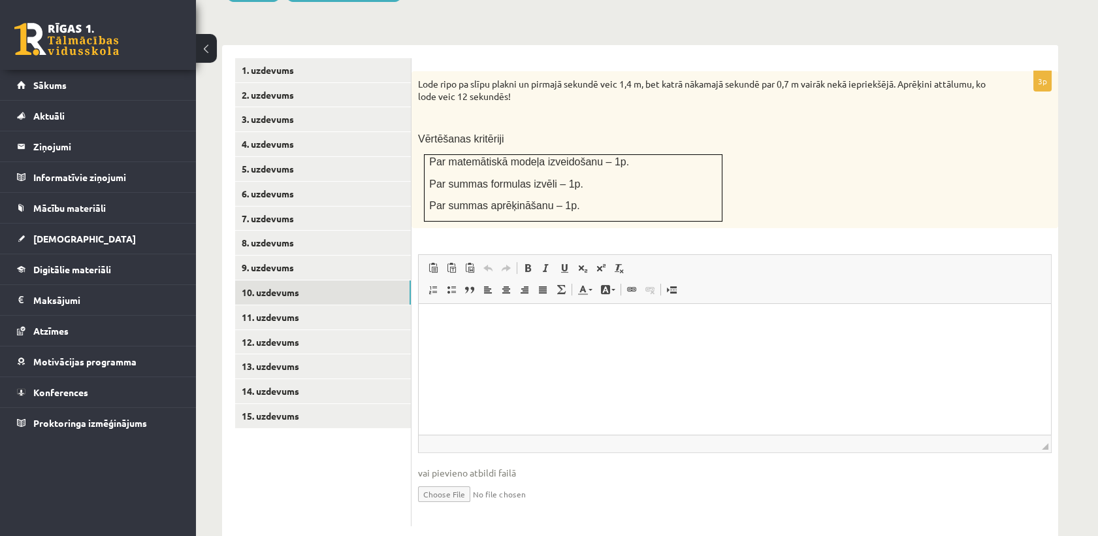
click at [455, 479] on input "file" at bounding box center [735, 492] width 634 height 27
click at [462, 479] on input "file" at bounding box center [735, 492] width 634 height 27
type input "**********"
click at [382, 305] on link "11. uzdevums" at bounding box center [323, 317] width 176 height 24
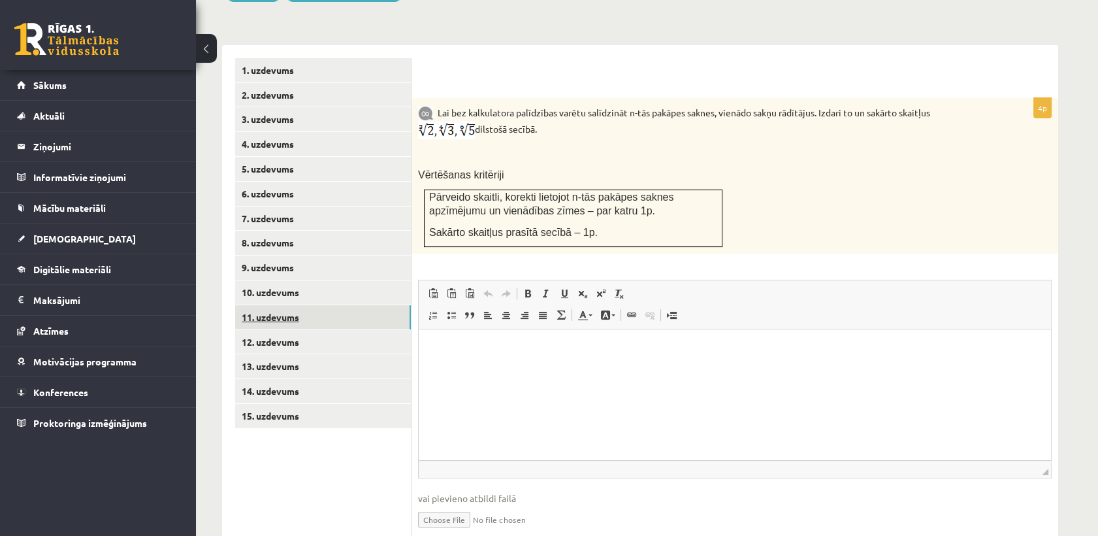
scroll to position [0, 0]
click at [356, 330] on link "12. uzdevums" at bounding box center [323, 342] width 176 height 24
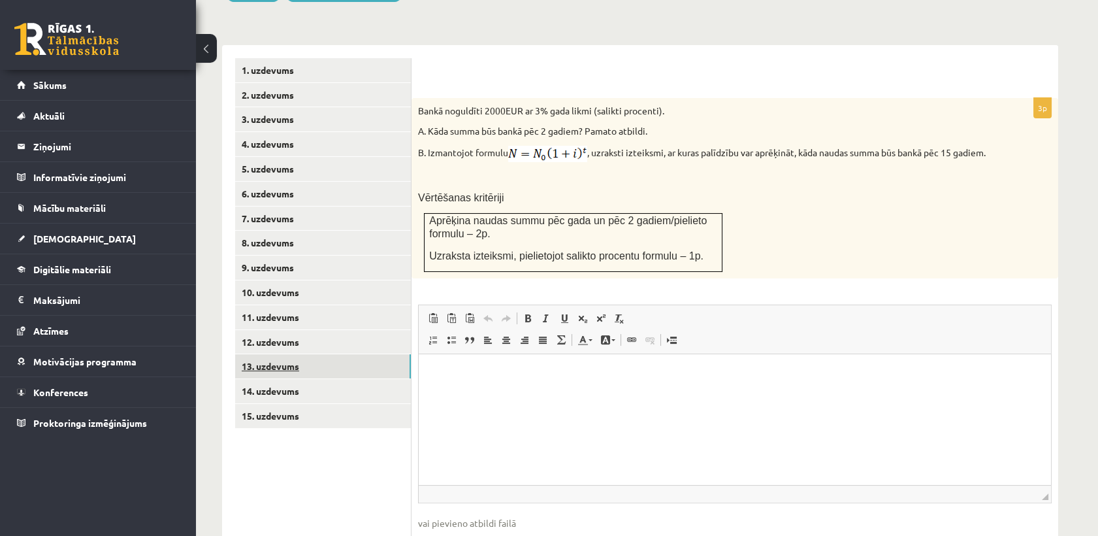
click at [348, 354] on link "13. uzdevums" at bounding box center [323, 366] width 176 height 24
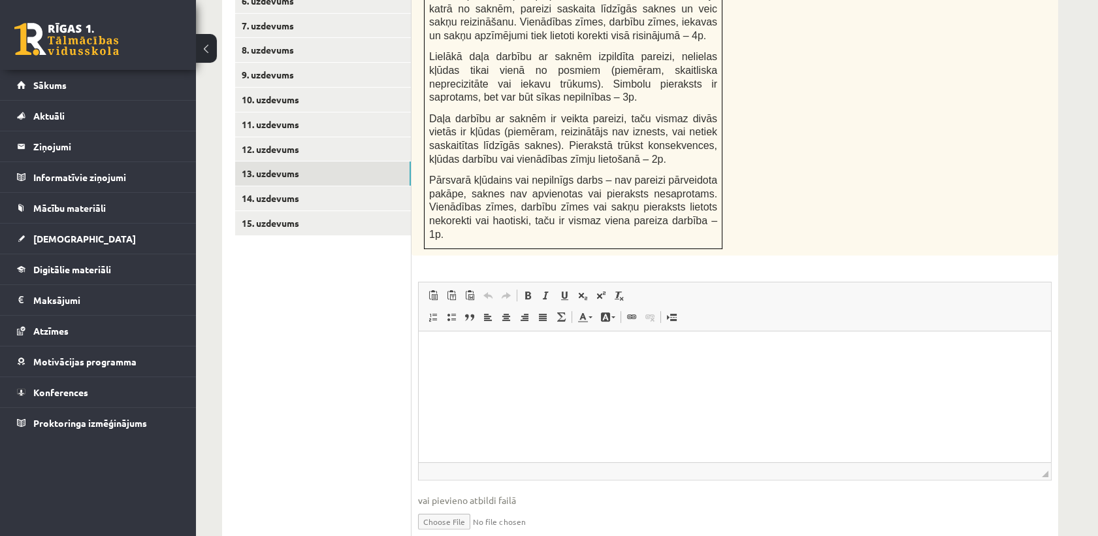
scroll to position [725, 0]
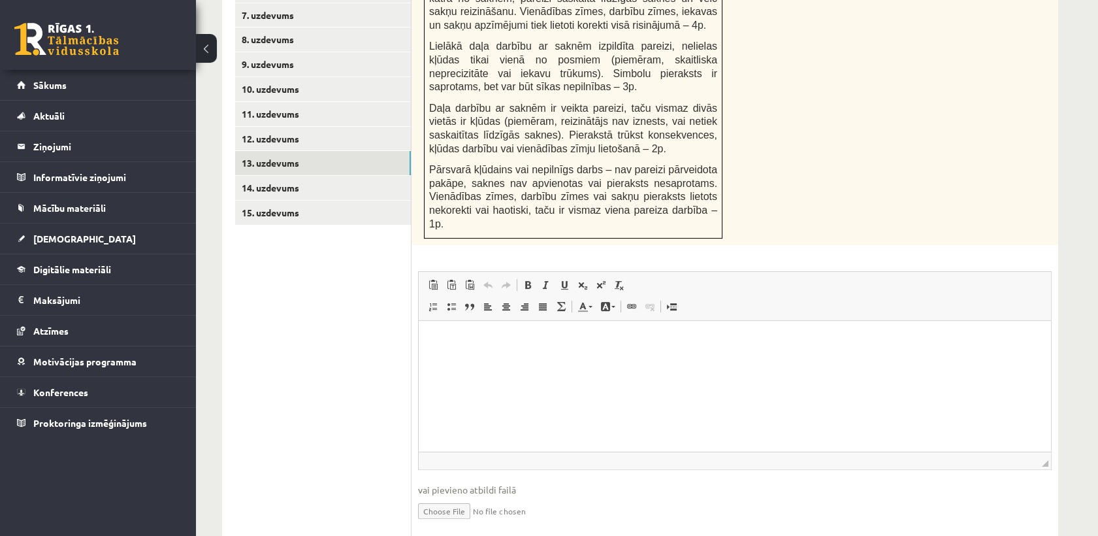
click at [447, 496] on input "file" at bounding box center [735, 509] width 634 height 27
type input "**********"
click at [376, 176] on link "14. uzdevums" at bounding box center [323, 188] width 176 height 24
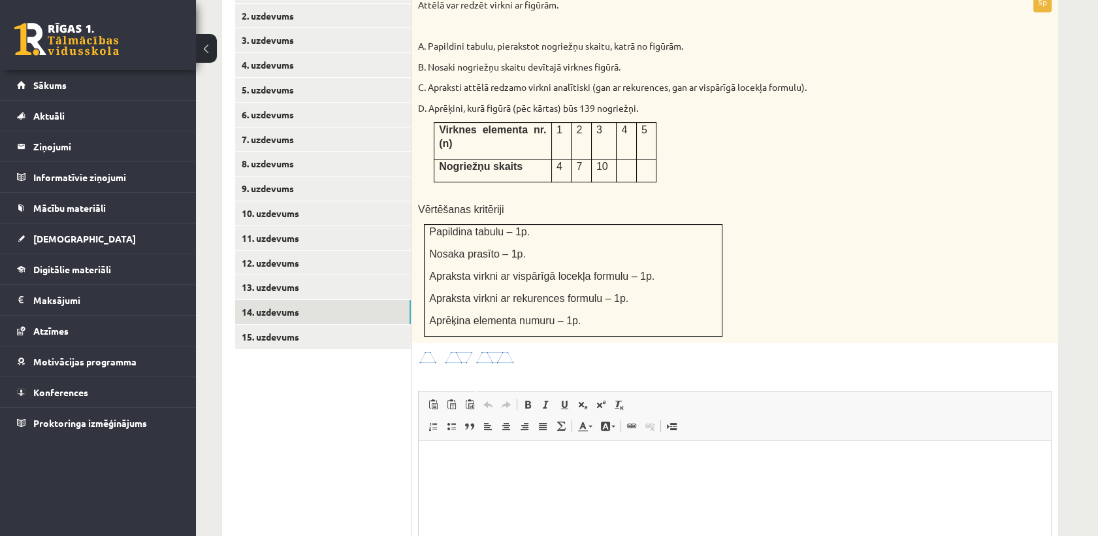
scroll to position [611, 0]
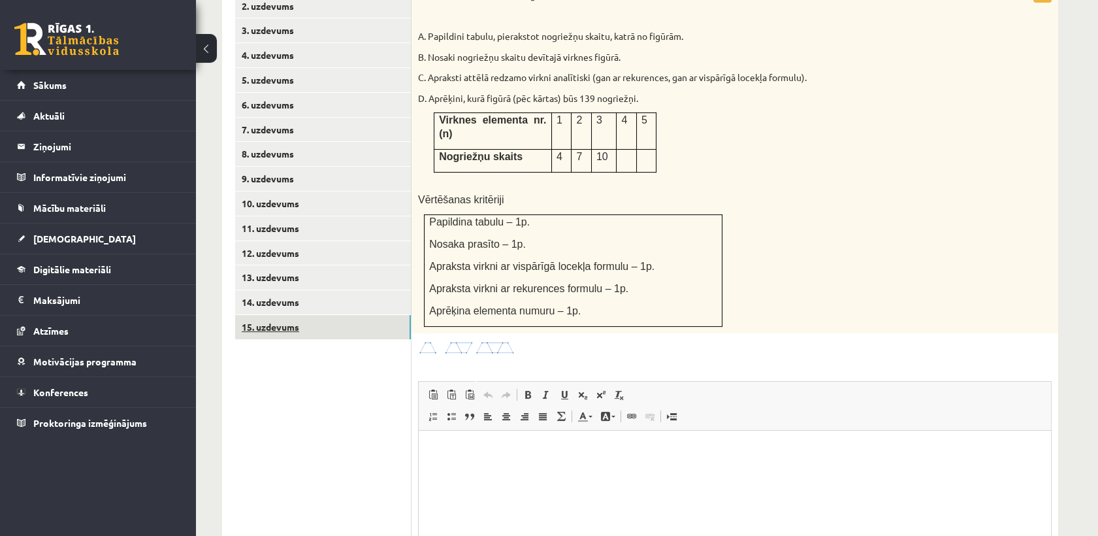
click at [349, 315] on link "15. uzdevums" at bounding box center [323, 327] width 176 height 24
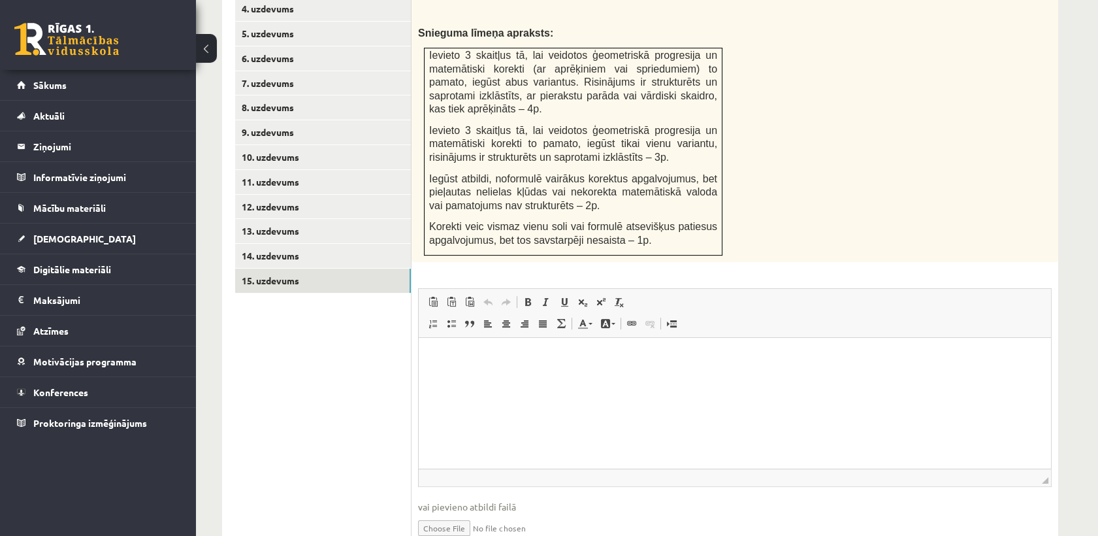
scroll to position [664, 0]
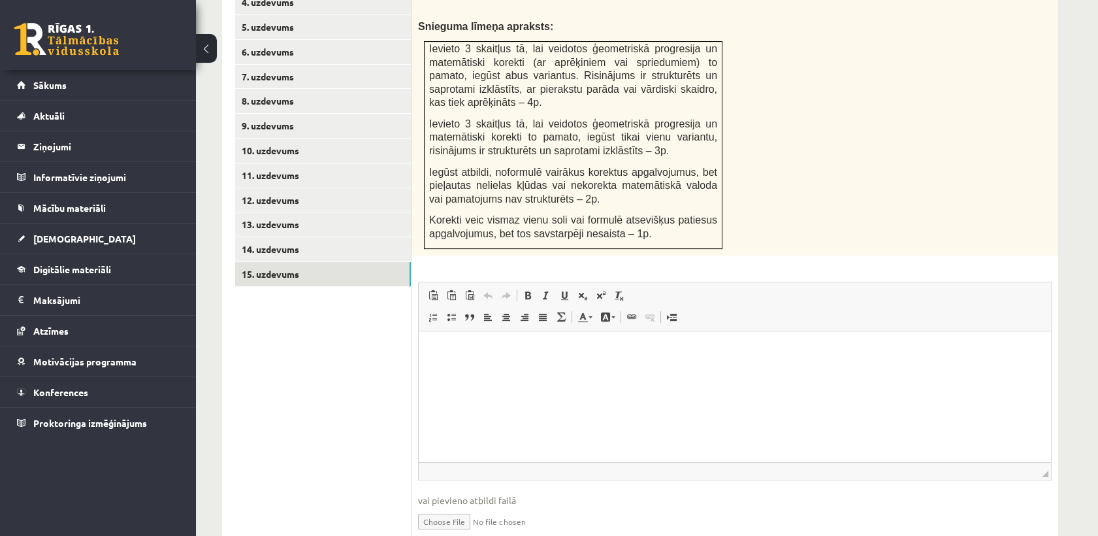
click at [452, 507] on input "file" at bounding box center [735, 520] width 634 height 27
type input "**********"
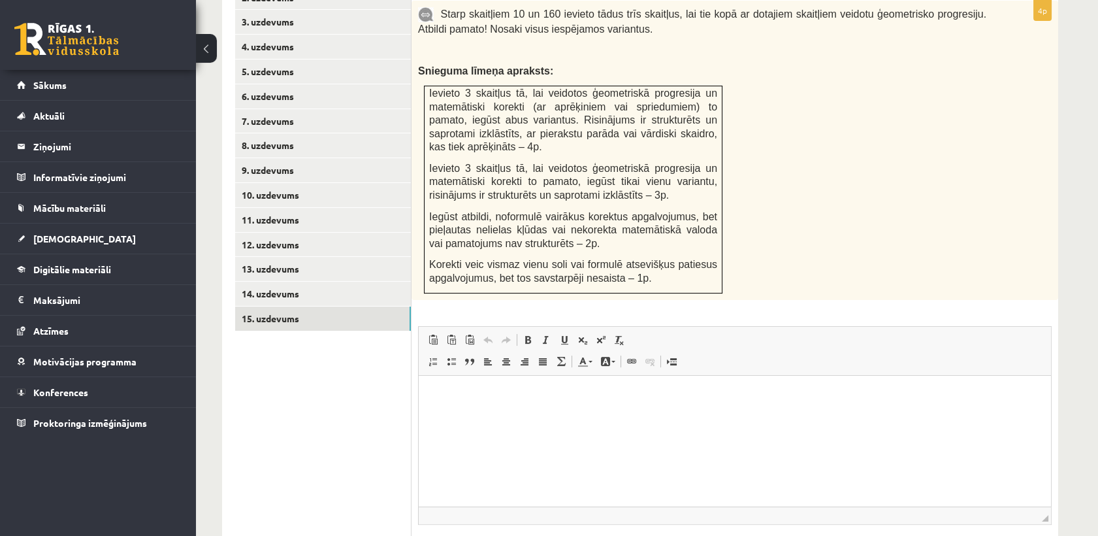
scroll to position [619, 0]
click at [295, 282] on link "14. uzdevums" at bounding box center [323, 294] width 176 height 24
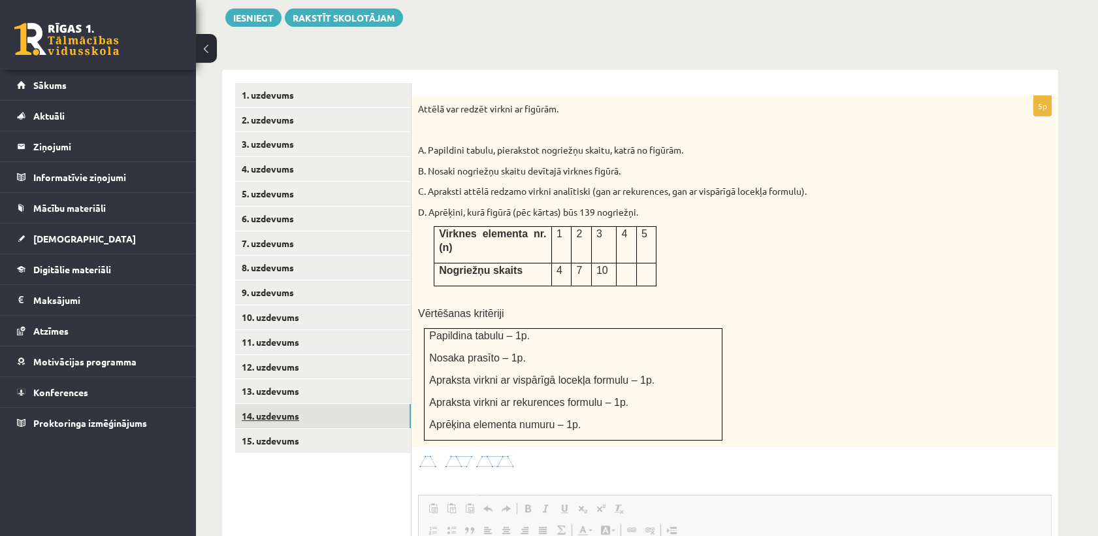
scroll to position [0, 0]
click at [444, 454] on img at bounding box center [467, 461] width 98 height 15
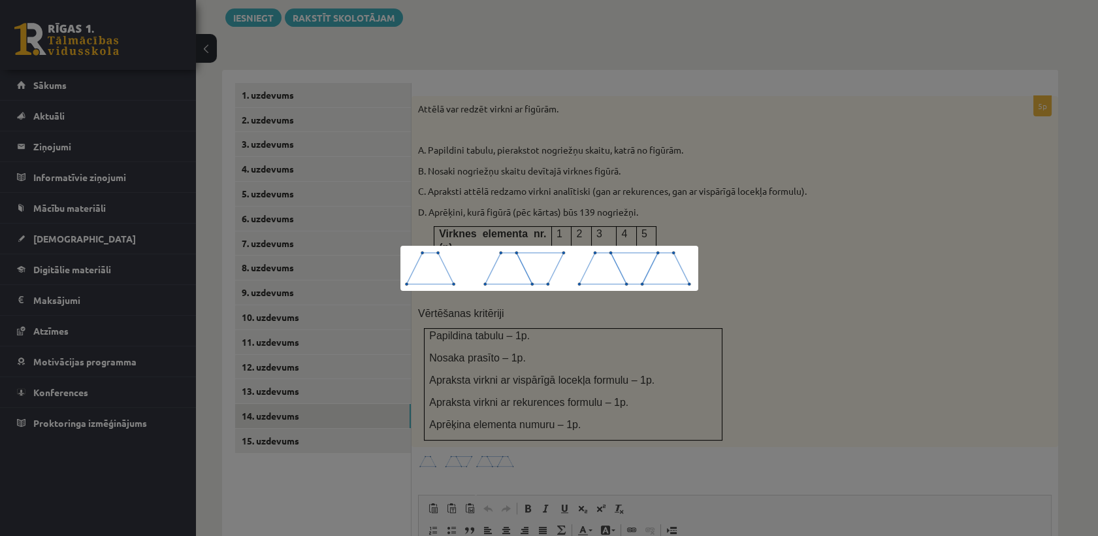
click at [764, 343] on div at bounding box center [549, 268] width 1098 height 536
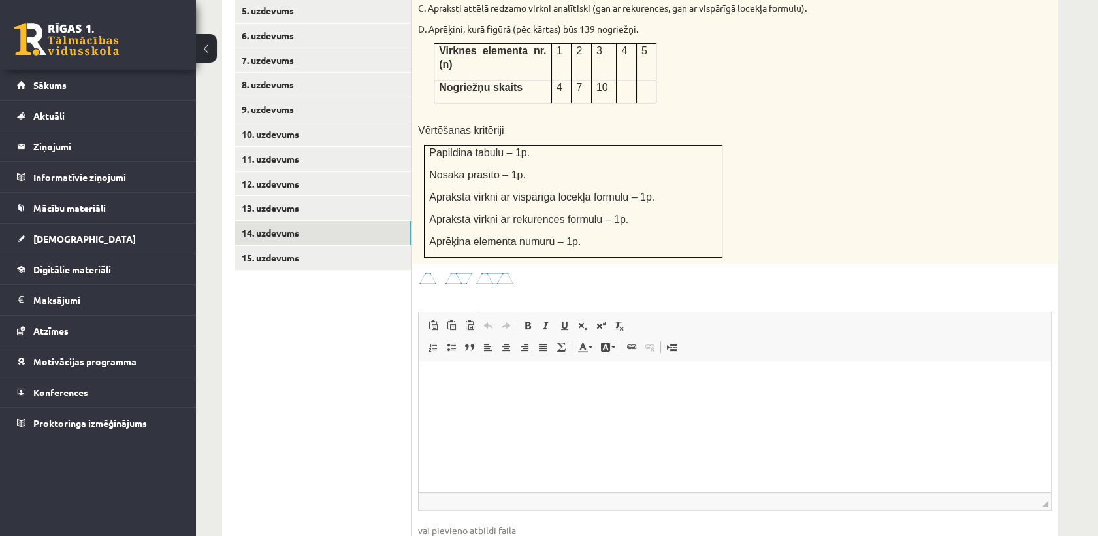
scroll to position [683, 0]
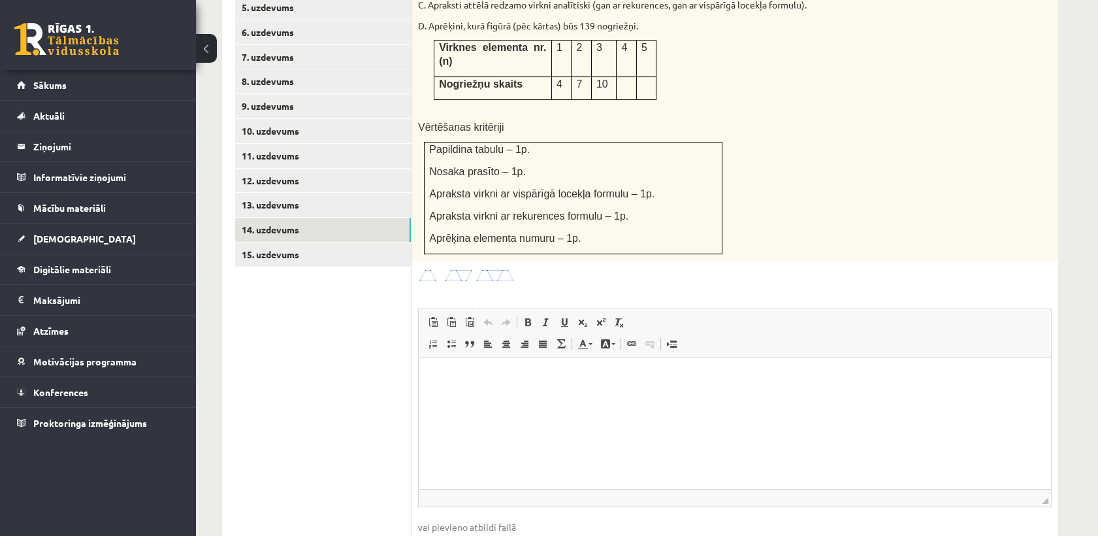
type input "**********"
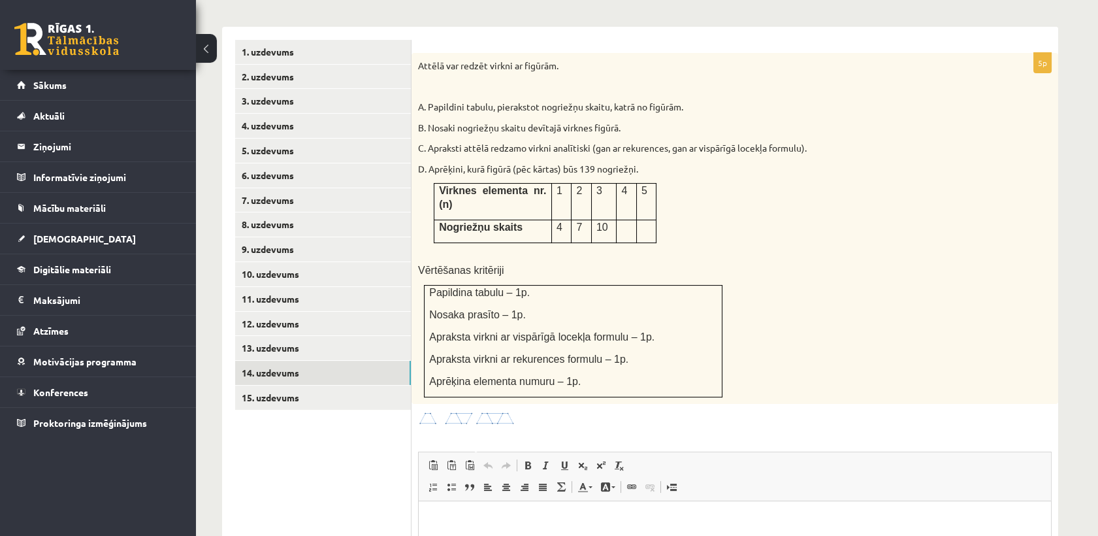
scroll to position [542, 0]
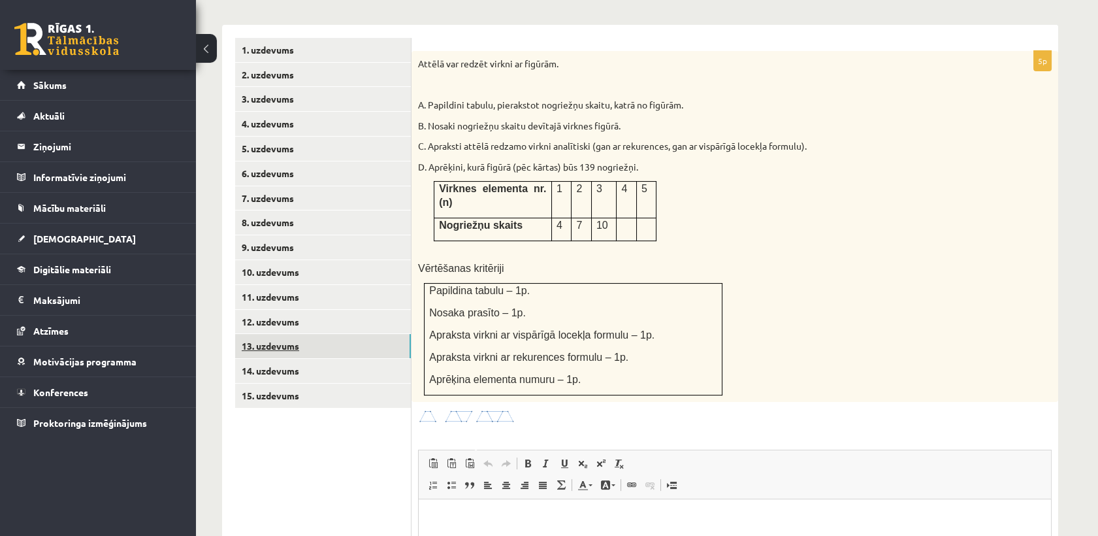
click at [358, 334] on link "13. uzdevums" at bounding box center [323, 346] width 176 height 24
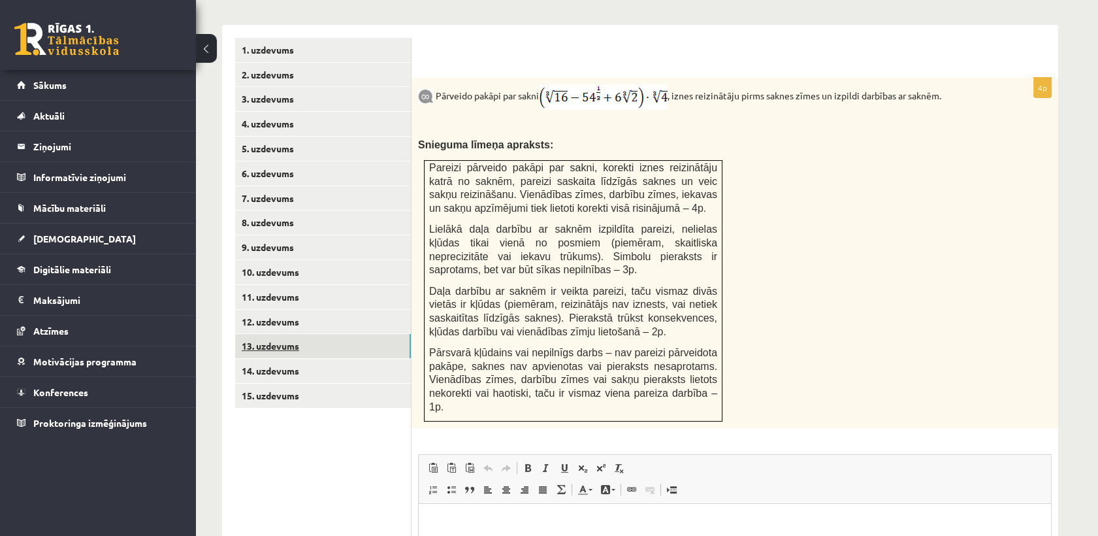
scroll to position [0, 0]
click at [354, 310] on link "12. uzdevums" at bounding box center [323, 322] width 176 height 24
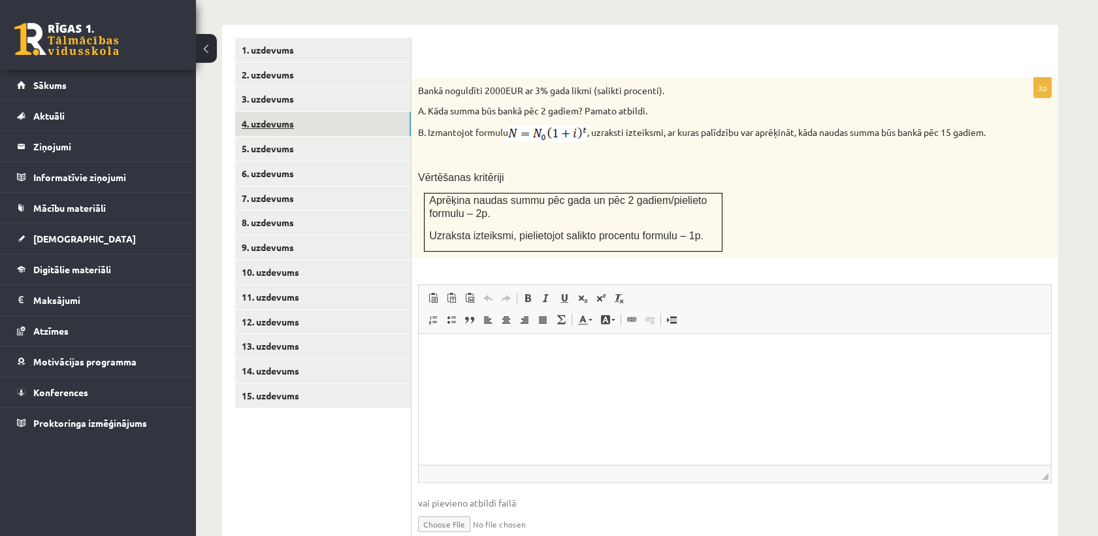
click at [324, 112] on link "4. uzdevums" at bounding box center [323, 124] width 176 height 24
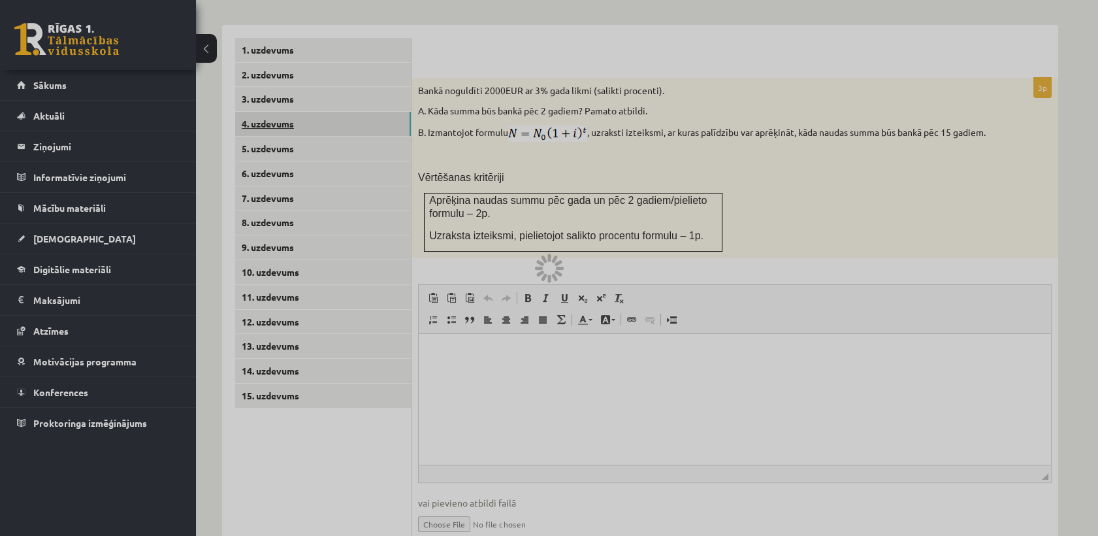
scroll to position [425, 0]
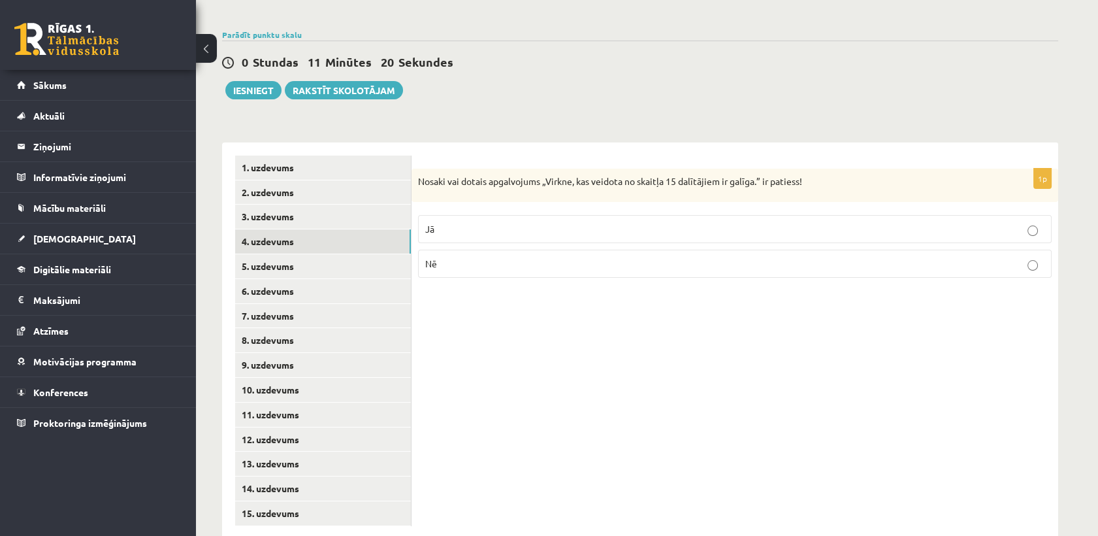
click at [481, 257] on p "Nē" at bounding box center [734, 264] width 619 height 14
click at [298, 378] on link "10. uzdevums" at bounding box center [323, 390] width 176 height 24
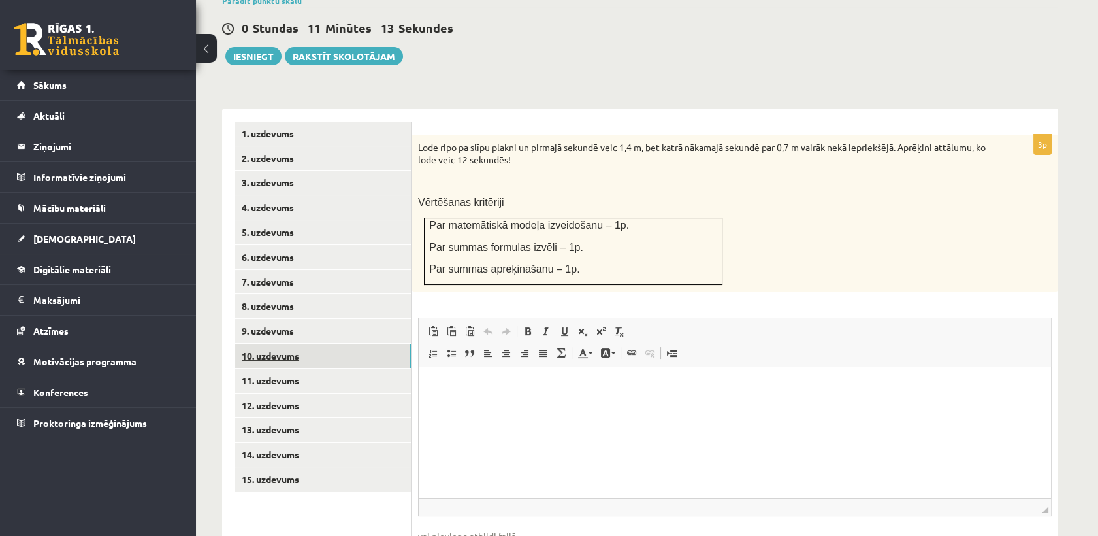
scroll to position [458, 0]
click at [298, 369] on link "11. uzdevums" at bounding box center [323, 381] width 176 height 24
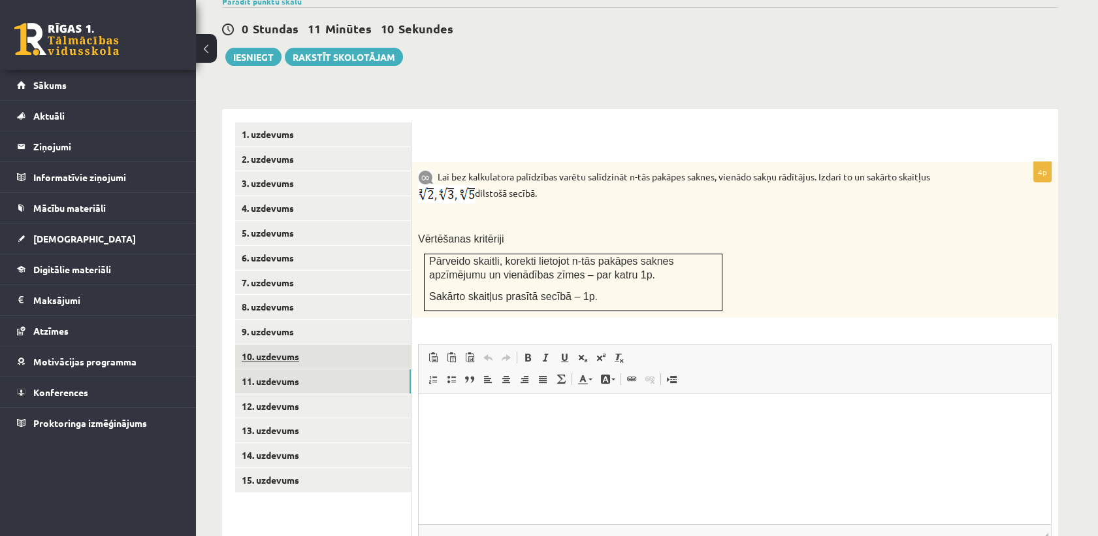
scroll to position [547, 0]
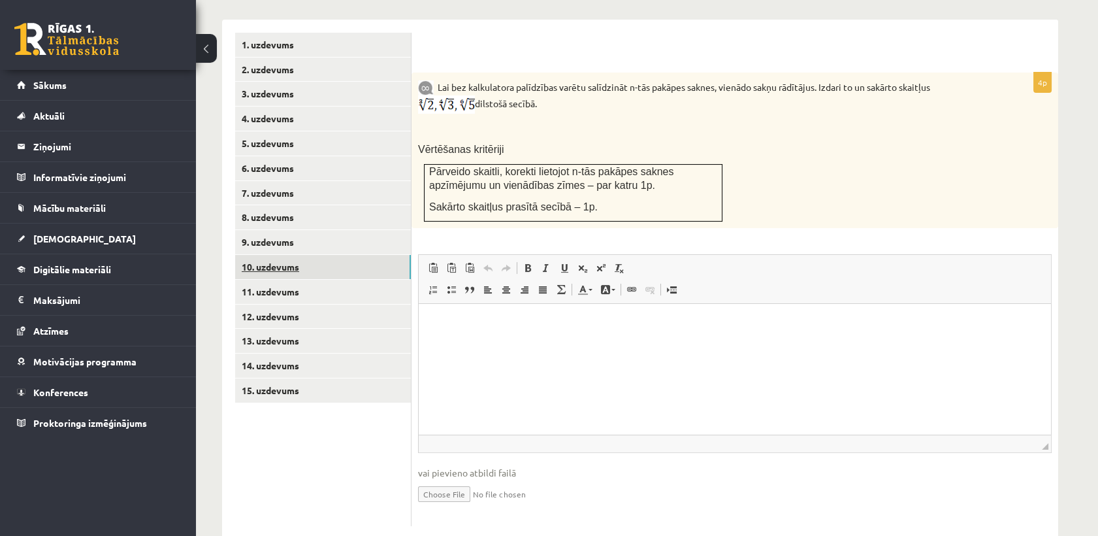
click at [306, 255] on link "10. uzdevums" at bounding box center [323, 267] width 176 height 24
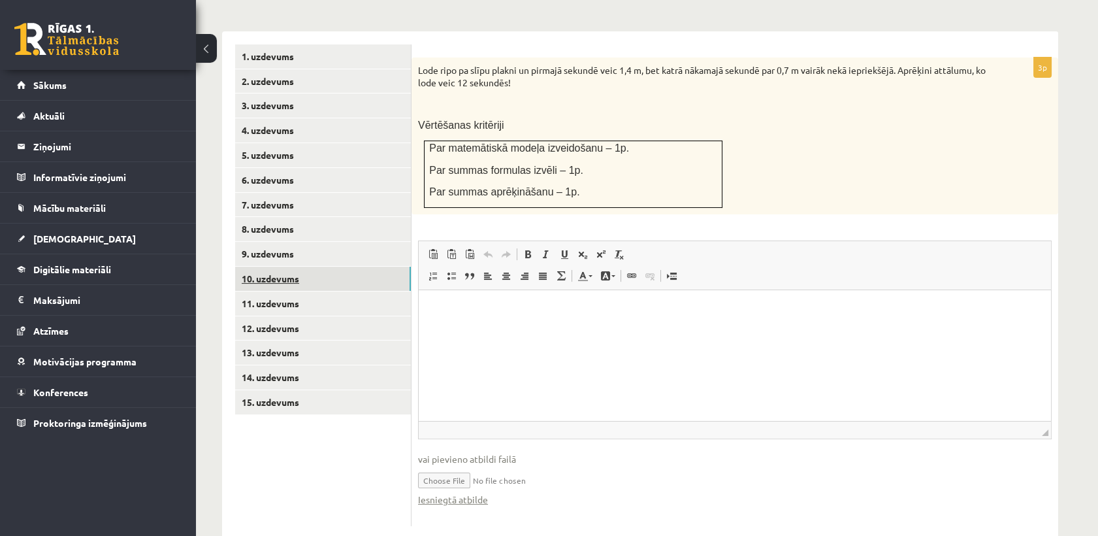
scroll to position [0, 0]
click at [301, 291] on link "11. uzdevums" at bounding box center [323, 303] width 176 height 24
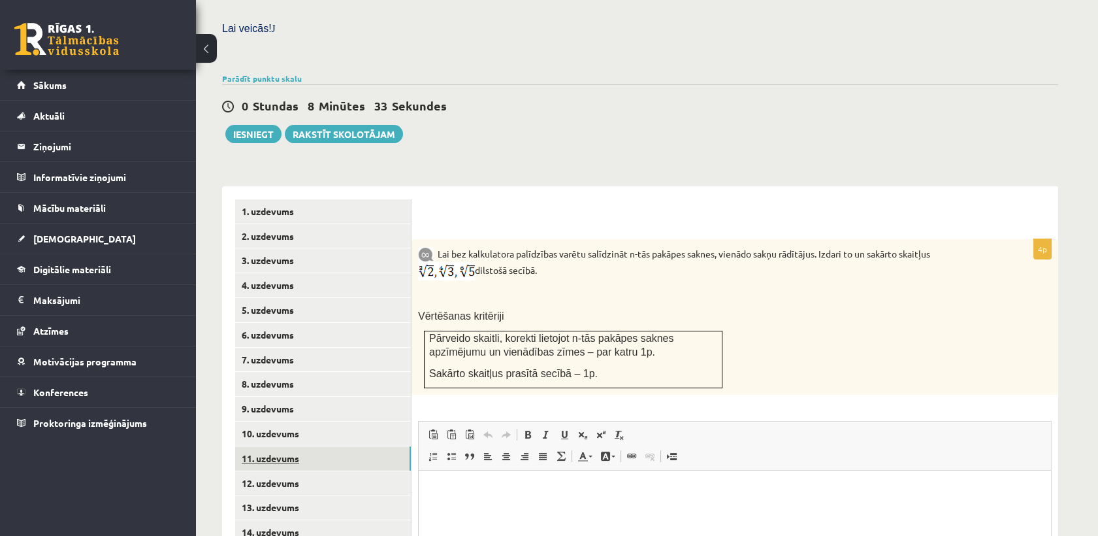
scroll to position [381, 0]
click at [266, 124] on button "Iesniegt" at bounding box center [253, 133] width 56 height 18
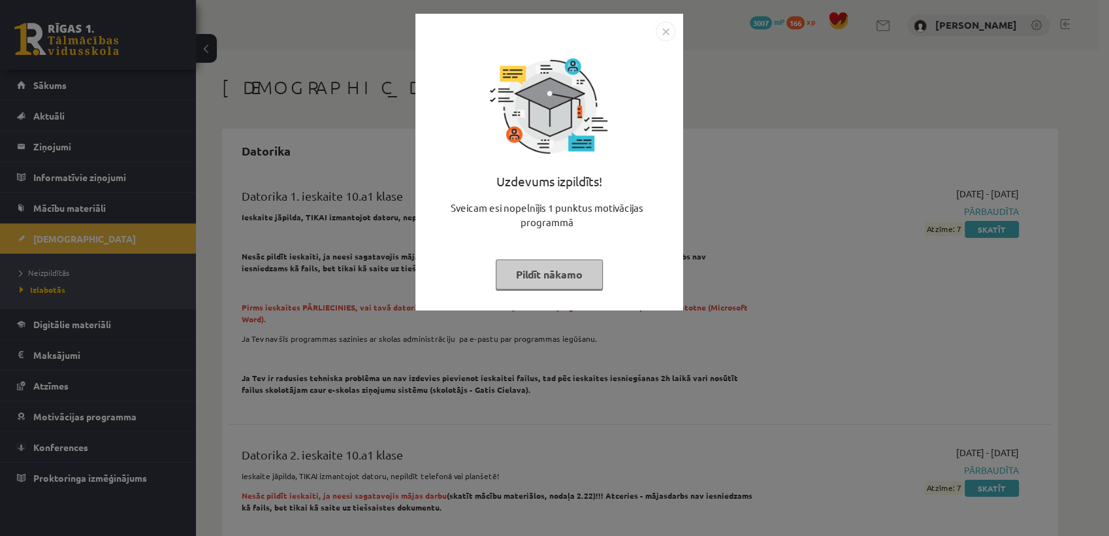
click at [536, 284] on button "Pildīt nākamo" at bounding box center [549, 274] width 107 height 30
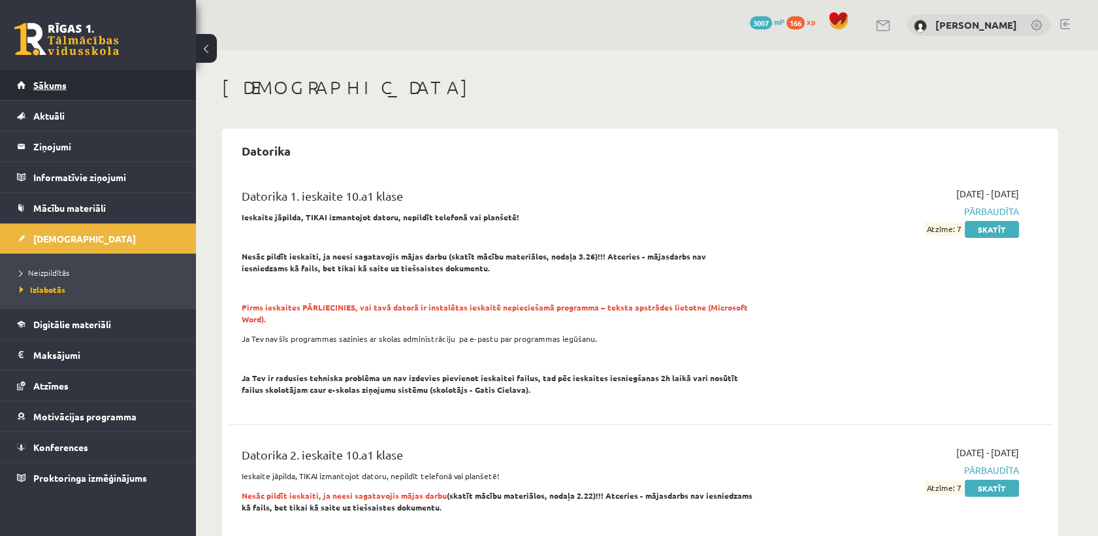
click at [76, 85] on link "Sākums" at bounding box center [98, 85] width 163 height 30
